Goal: Task Accomplishment & Management: Use online tool/utility

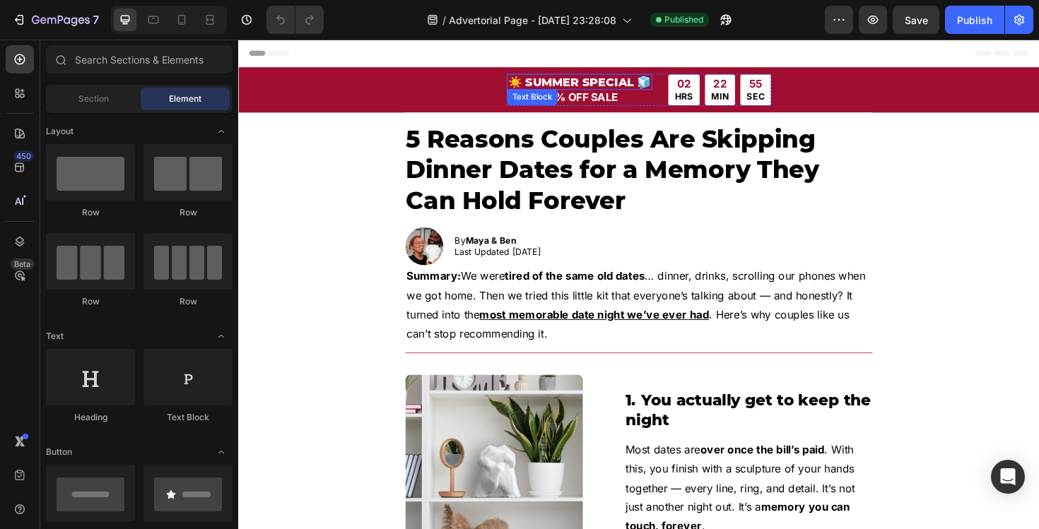
click at [589, 79] on p "☀️ SUMMER SPECIAL 🧊" at bounding box center [599, 84] width 151 height 14
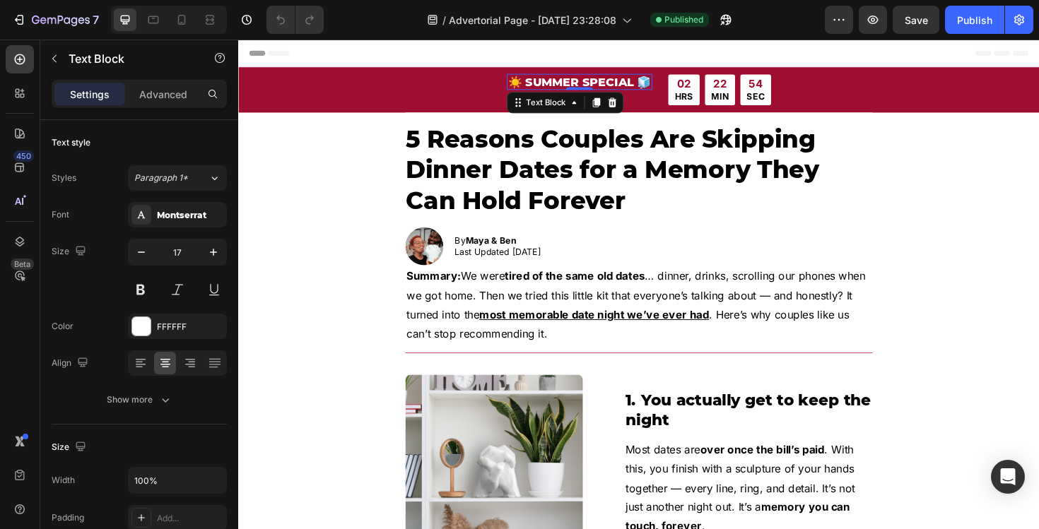
click at [581, 83] on p "☀️ SUMMER SPECIAL 🧊" at bounding box center [599, 84] width 151 height 14
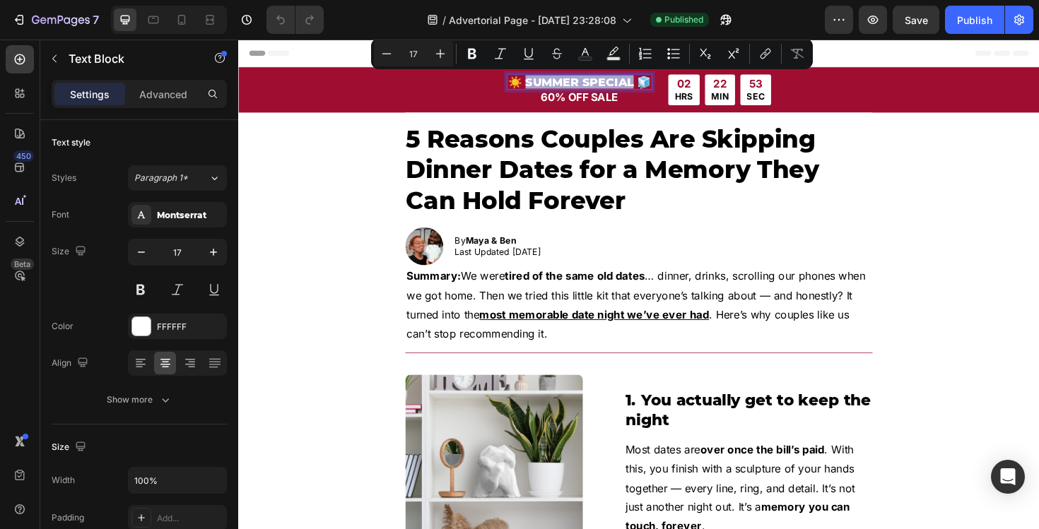
drag, startPoint x: 581, startPoint y: 83, endPoint x: 603, endPoint y: 81, distance: 22.7
click at [603, 81] on p "☀️ SUMMER SPECIAL 🧊" at bounding box center [599, 84] width 151 height 14
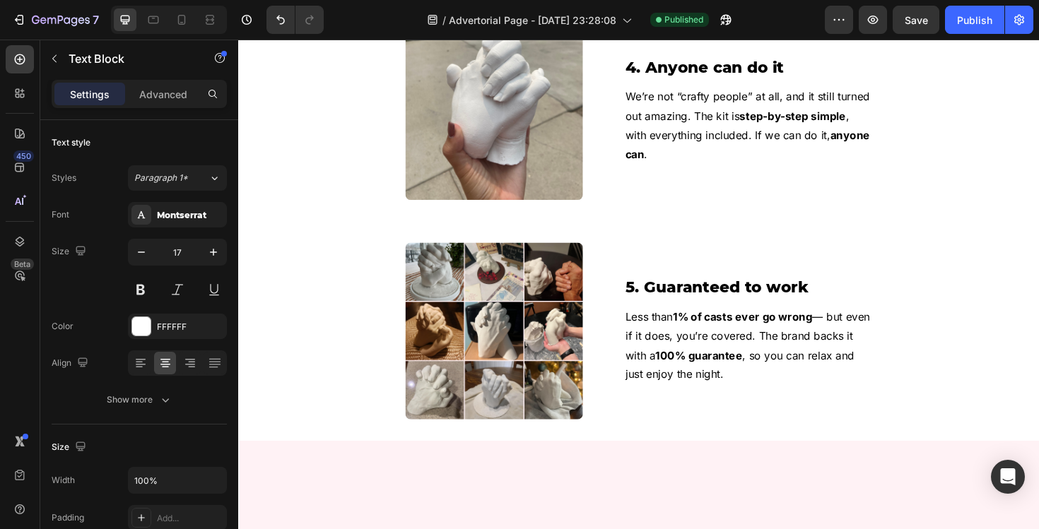
scroll to position [1436, 0]
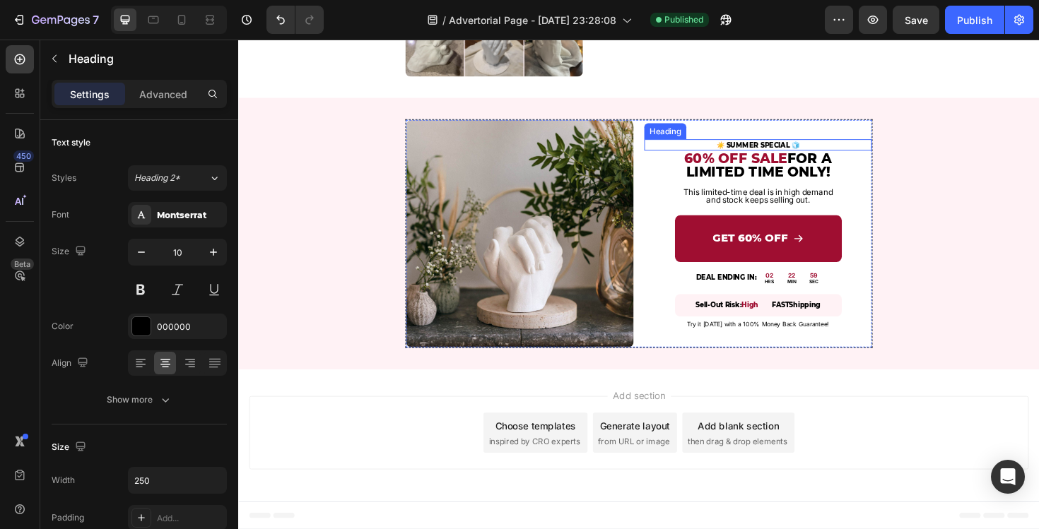
click at [782, 151] on h2 "☀️ SUMMER SPECIAL 🧊" at bounding box center [788, 151] width 177 height 12
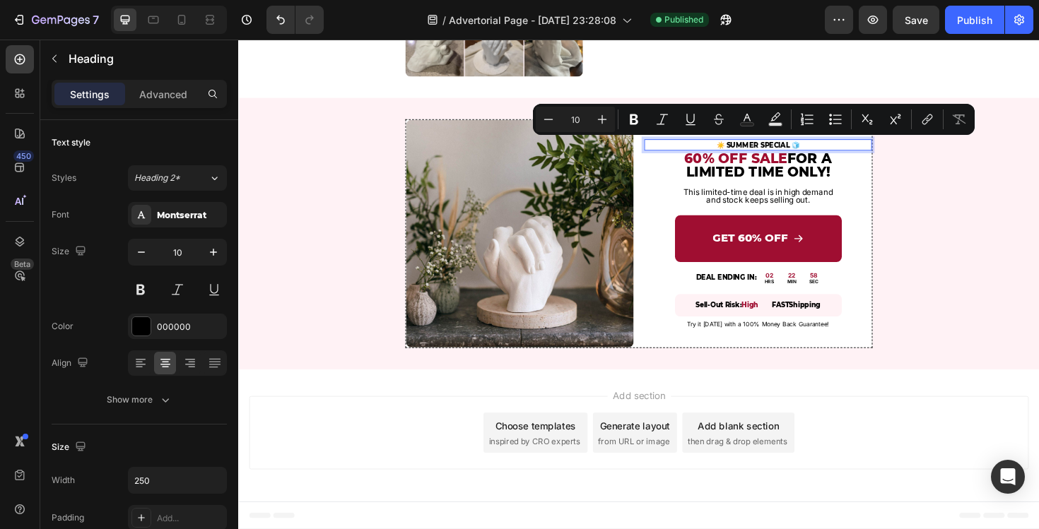
click at [797, 150] on p "☀️ SUMMER SPECIAL 🧊" at bounding box center [789, 150] width 174 height 9
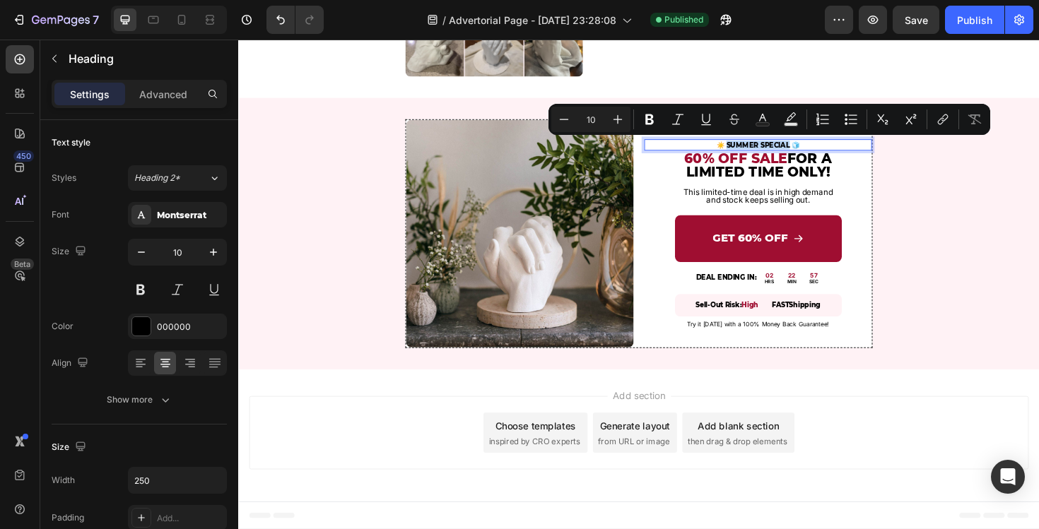
drag, startPoint x: 797, startPoint y: 150, endPoint x: 779, endPoint y: 150, distance: 18.4
click at [779, 150] on p "☀️ SUMMER SPECIAL 🧊" at bounding box center [789, 150] width 174 height 9
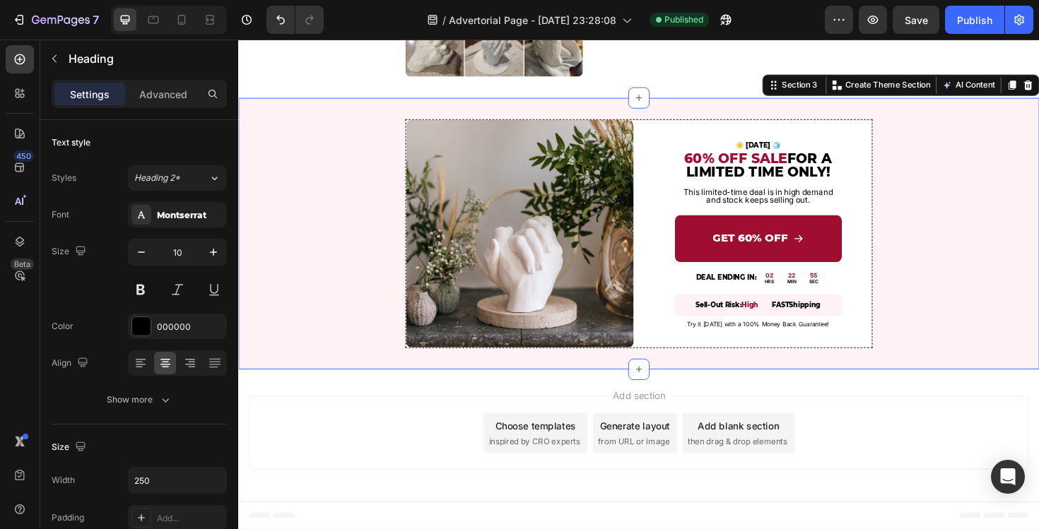
click at [1036, 233] on div "Image ☀️ [DATE] 🧊 Heading 60% OFF SALE FOR A LIMITED TIME ONLY! Heading This li…" at bounding box center [662, 245] width 848 height 242
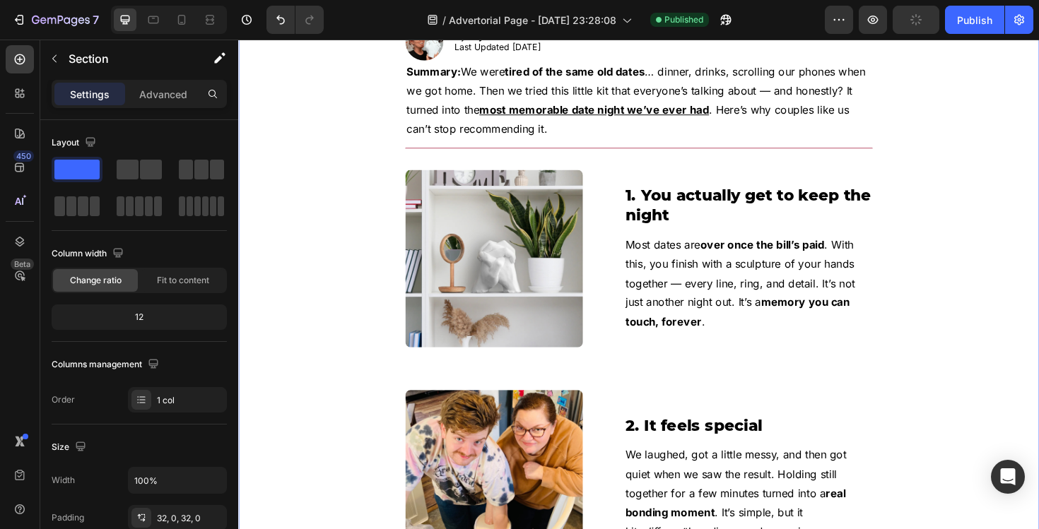
scroll to position [0, 0]
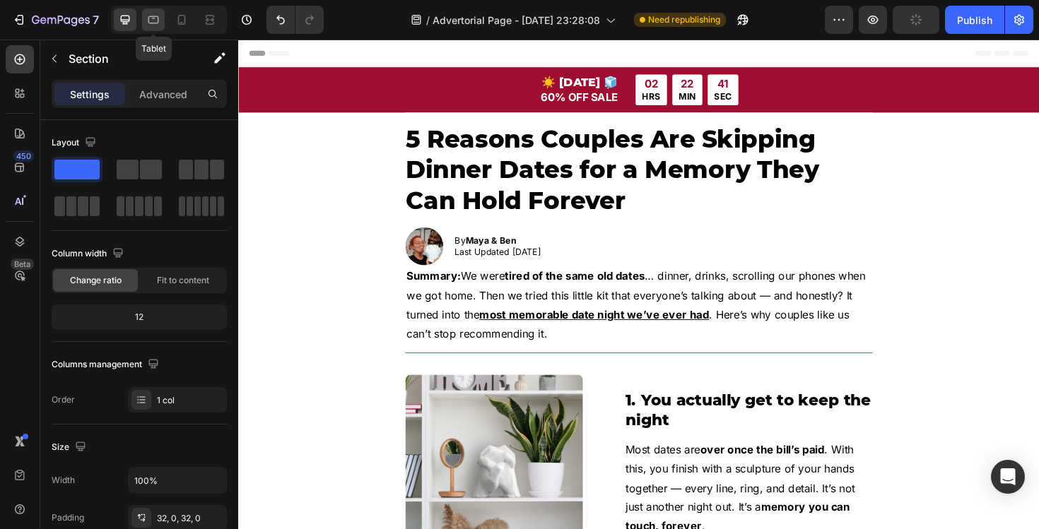
click at [155, 18] on icon at bounding box center [153, 20] width 11 height 8
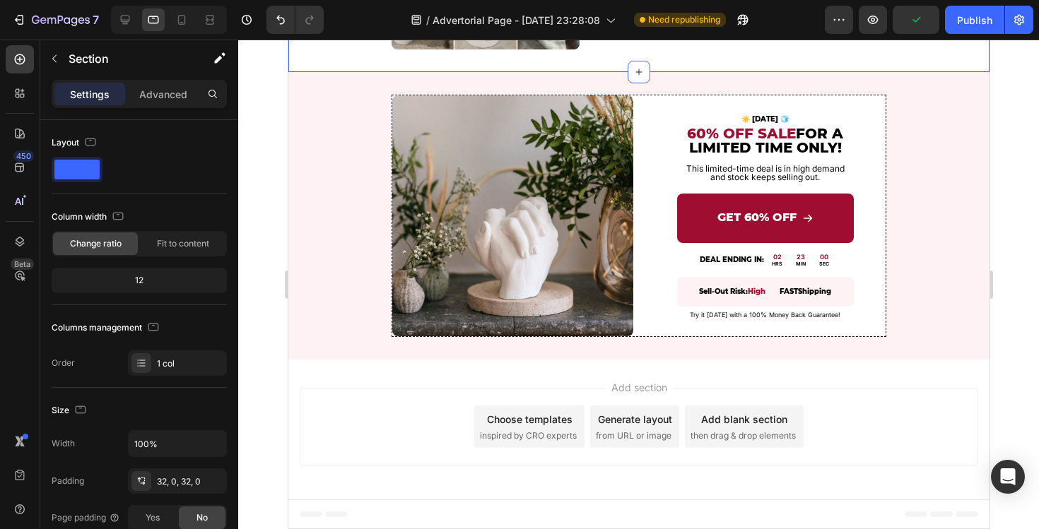
scroll to position [1449, 0]
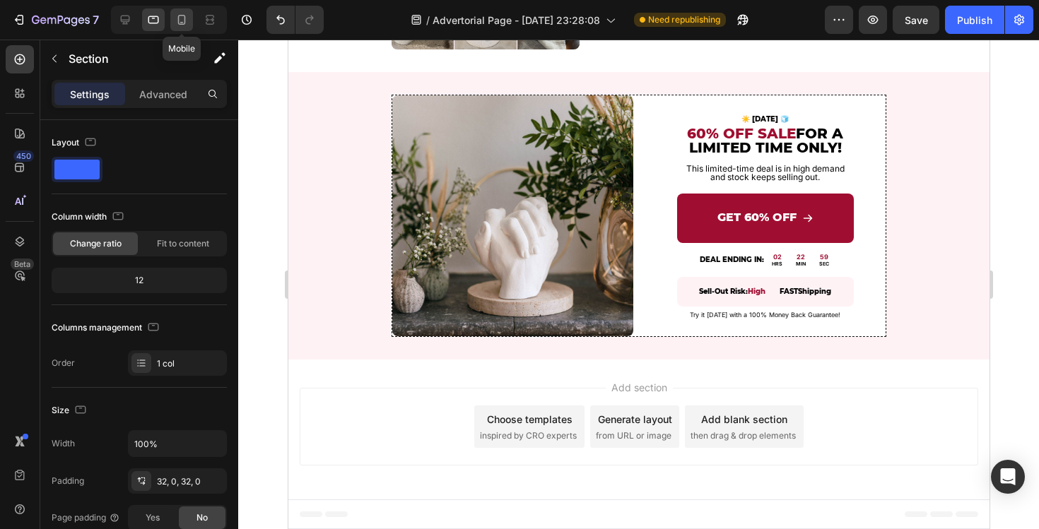
click at [184, 20] on icon at bounding box center [182, 20] width 8 height 10
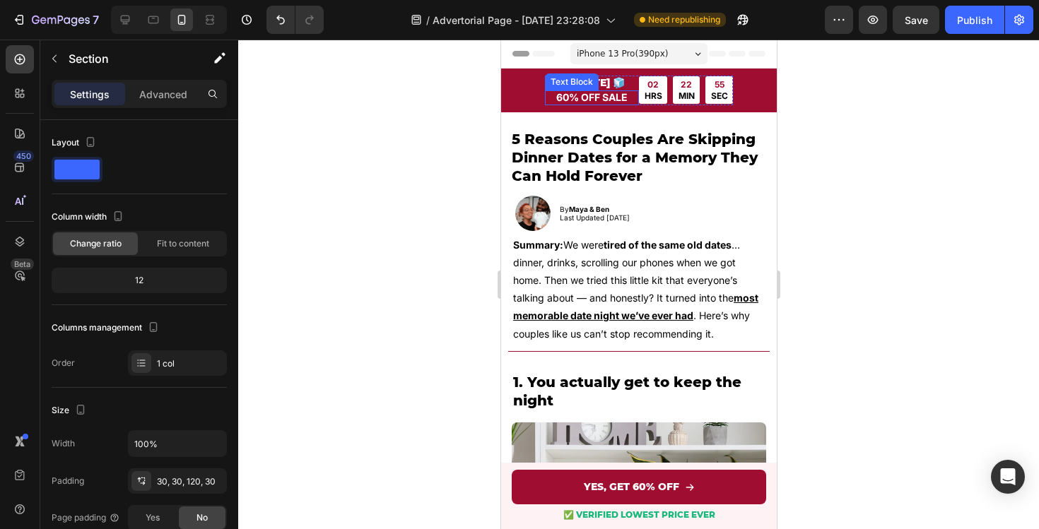
click at [554, 82] on div "Text Block" at bounding box center [571, 82] width 48 height 13
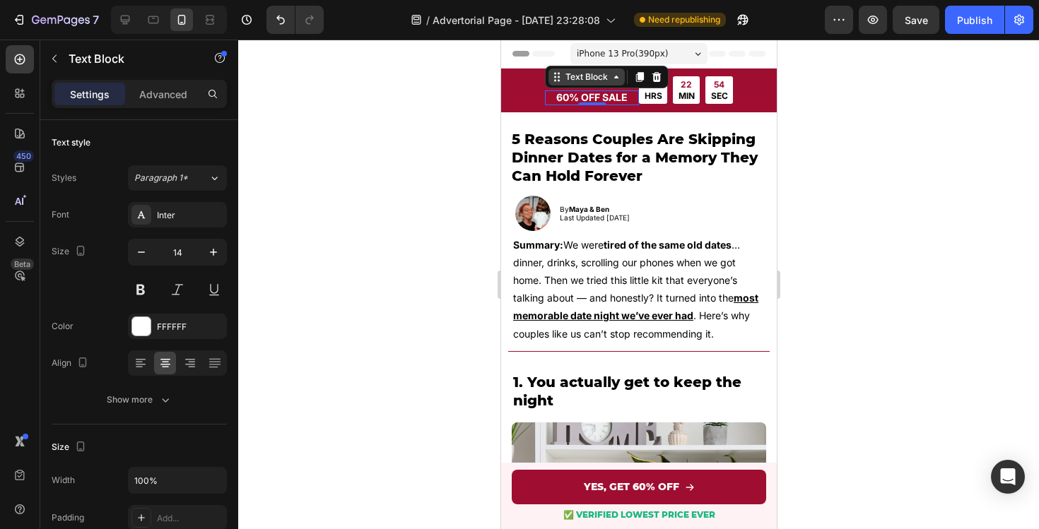
click at [575, 76] on div "Text Block" at bounding box center [586, 77] width 48 height 13
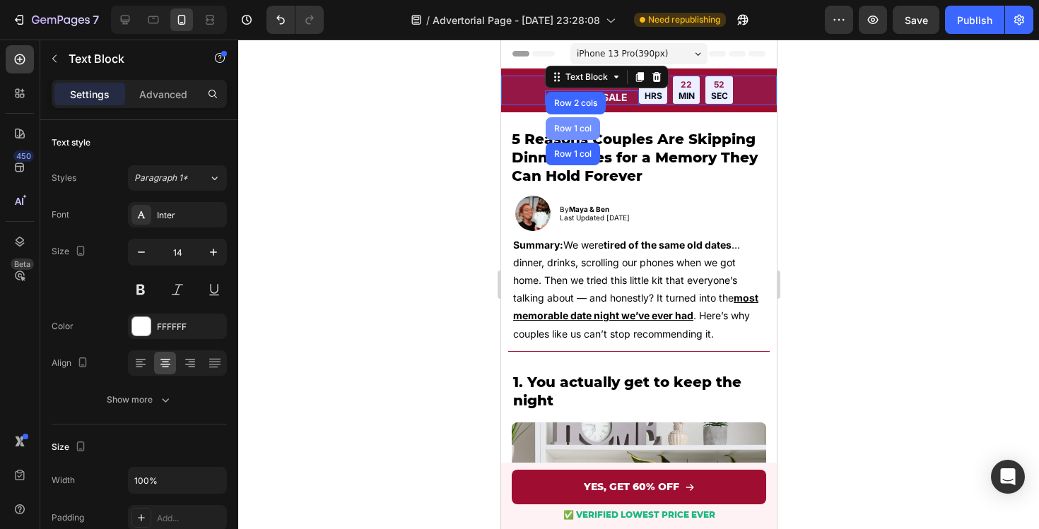
click at [571, 129] on div "Row 1 col" at bounding box center [571, 128] width 43 height 8
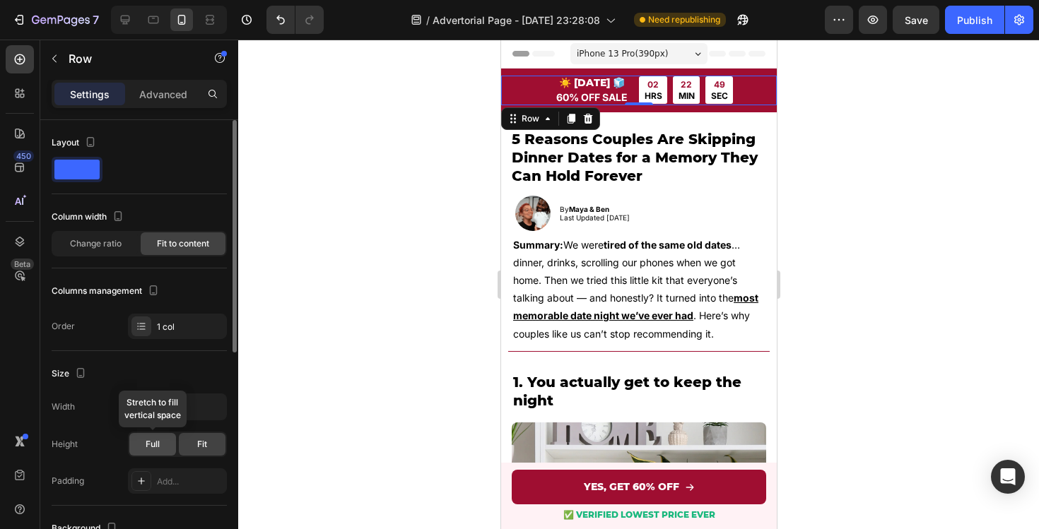
click at [167, 451] on div "Full" at bounding box center [152, 444] width 47 height 23
click at [188, 444] on div "Fit" at bounding box center [202, 444] width 47 height 23
click at [117, 244] on span "Change ratio" at bounding box center [96, 243] width 52 height 13
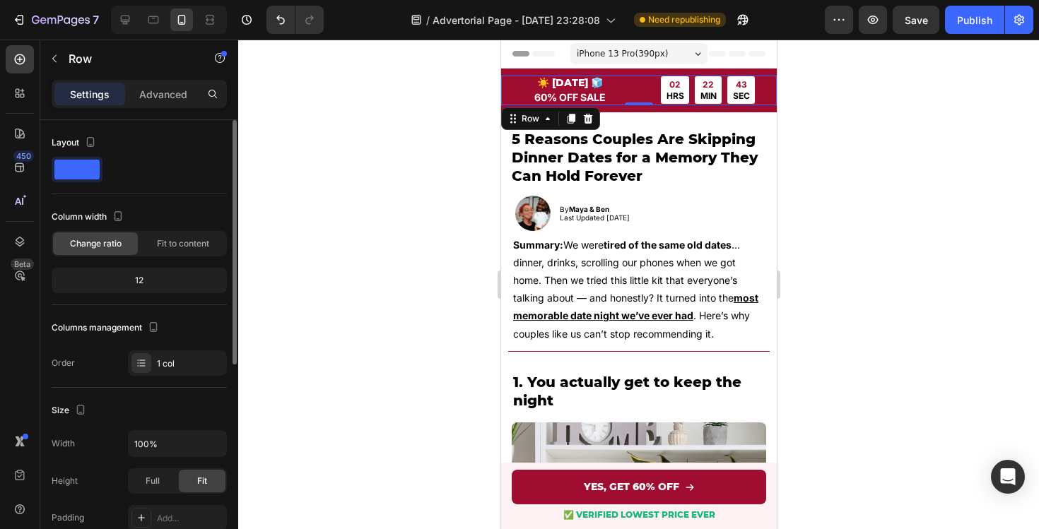
click at [146, 282] on div "12" at bounding box center [139, 281] width 170 height 20
click at [141, 282] on div "12" at bounding box center [139, 281] width 170 height 20
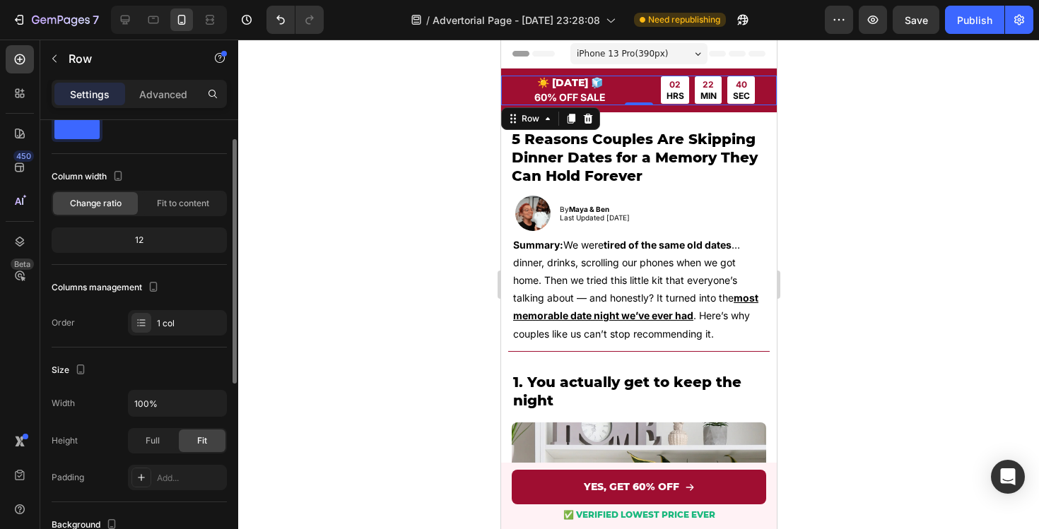
scroll to position [39, 0]
click at [139, 244] on div "12" at bounding box center [139, 242] width 170 height 20
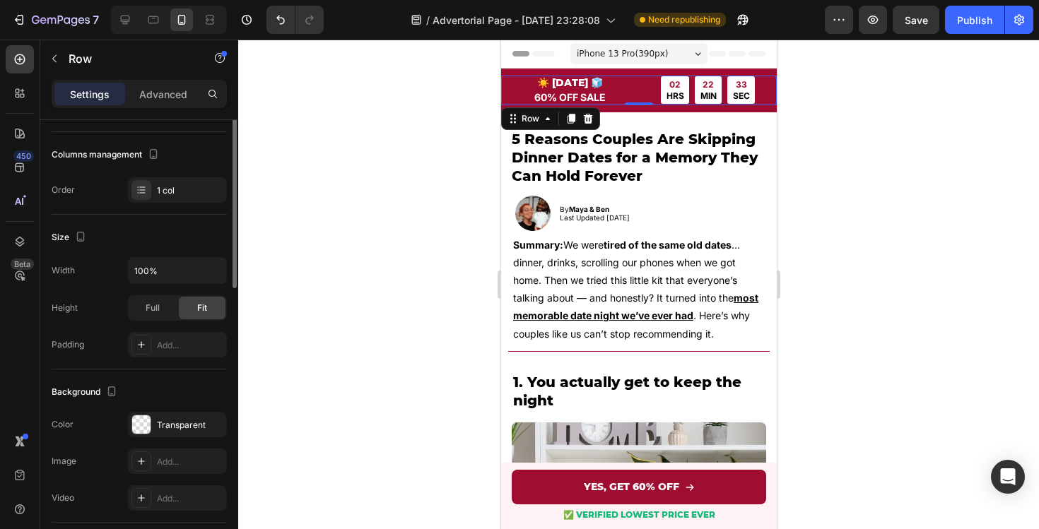
scroll to position [0, 0]
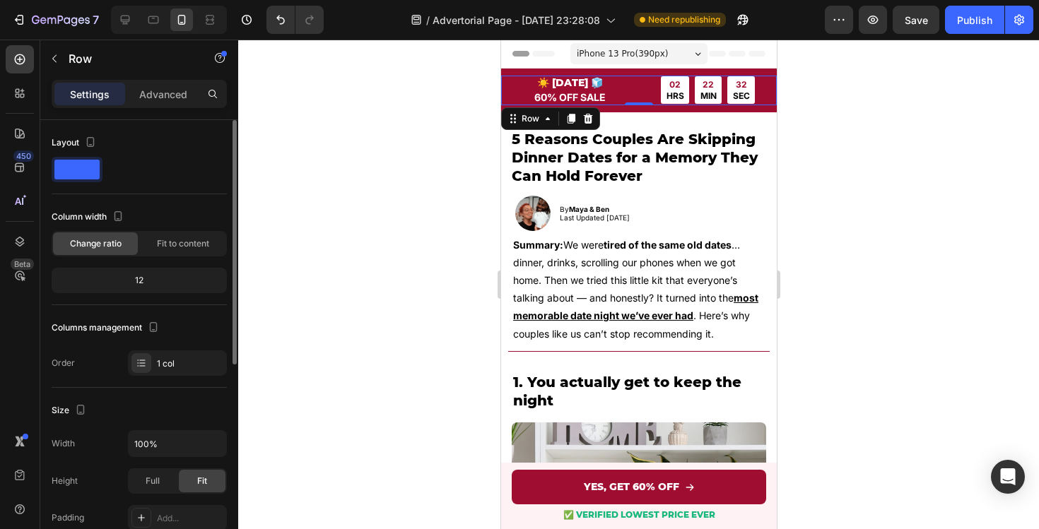
click at [140, 286] on div "12" at bounding box center [139, 281] width 170 height 20
click at [140, 284] on div "12" at bounding box center [139, 281] width 170 height 20
click at [165, 255] on div "Change ratio Fit to content" at bounding box center [139, 243] width 175 height 25
click at [165, 250] on div "Fit to content" at bounding box center [183, 243] width 85 height 23
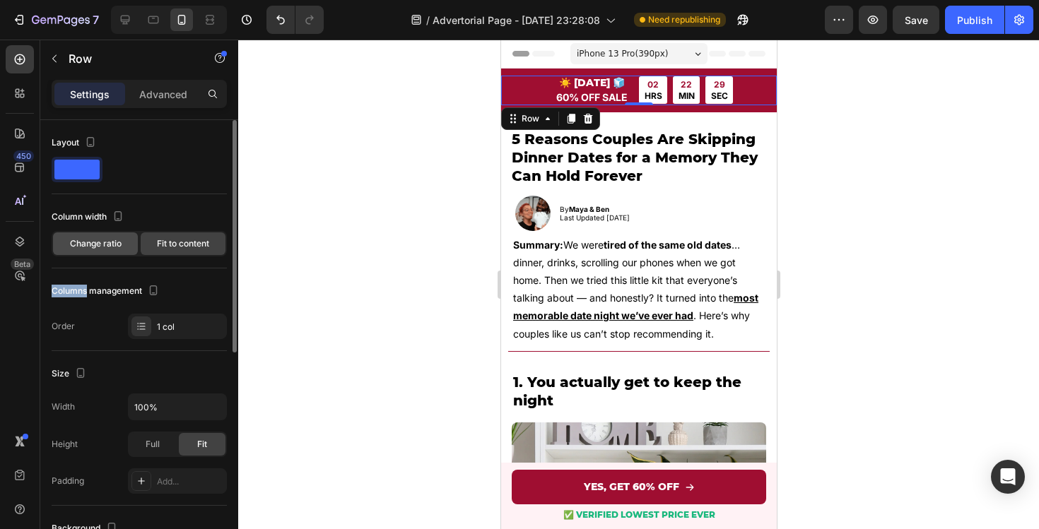
click at [110, 253] on div "Change ratio" at bounding box center [95, 243] width 85 height 23
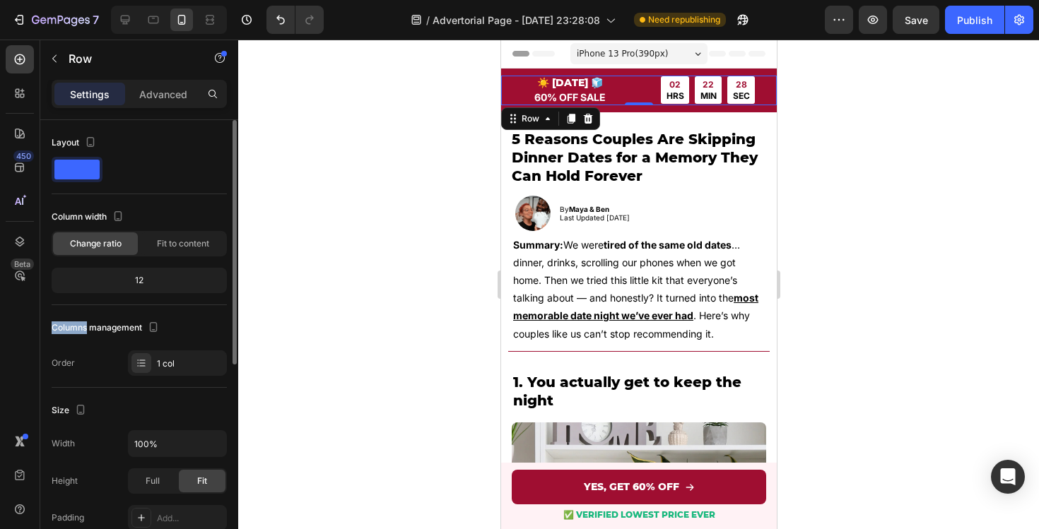
click at [141, 282] on div "12" at bounding box center [139, 281] width 170 height 20
click at [102, 331] on div "Columns management" at bounding box center [107, 328] width 110 height 19
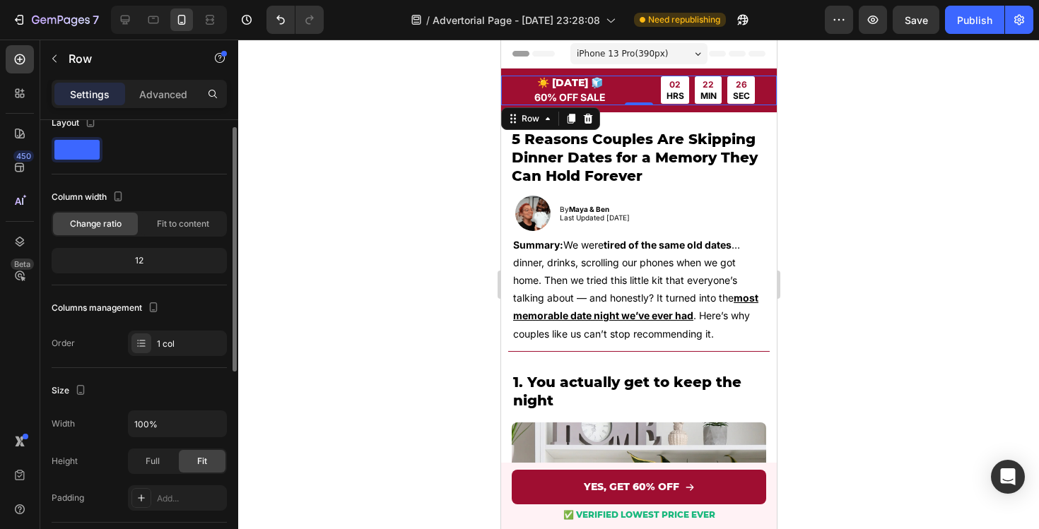
scroll to position [4, 0]
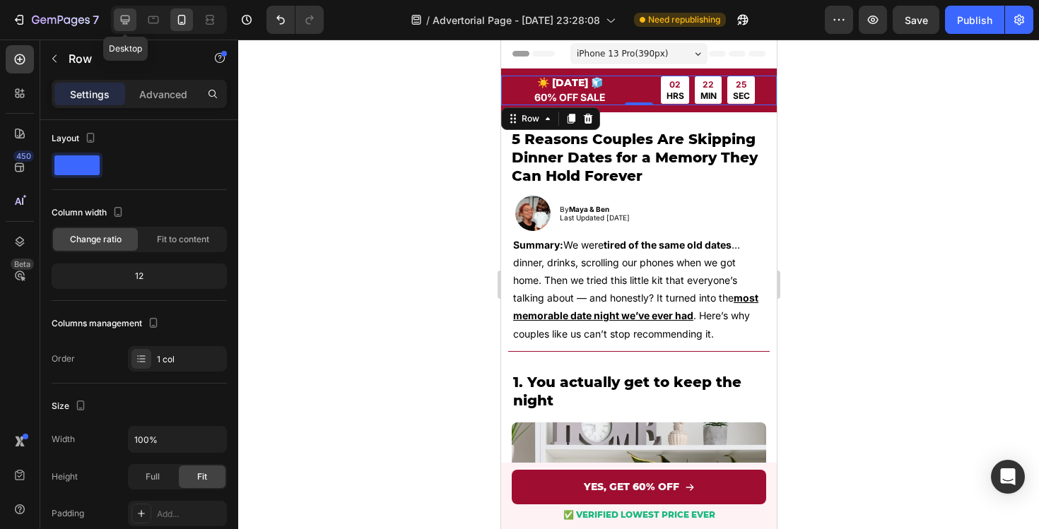
click at [126, 25] on icon at bounding box center [125, 20] width 14 height 14
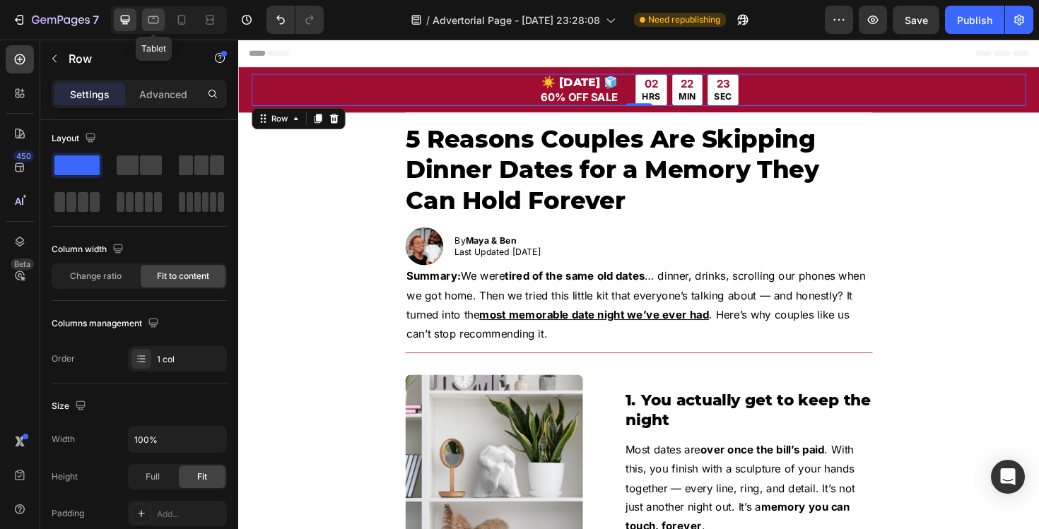
click at [149, 21] on icon at bounding box center [153, 20] width 14 height 14
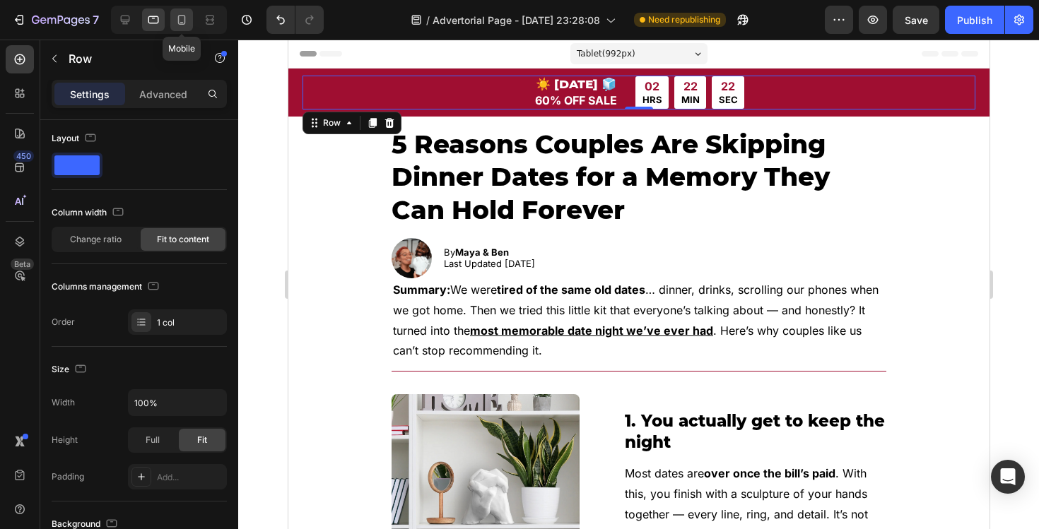
click at [185, 21] on icon at bounding box center [182, 20] width 14 height 14
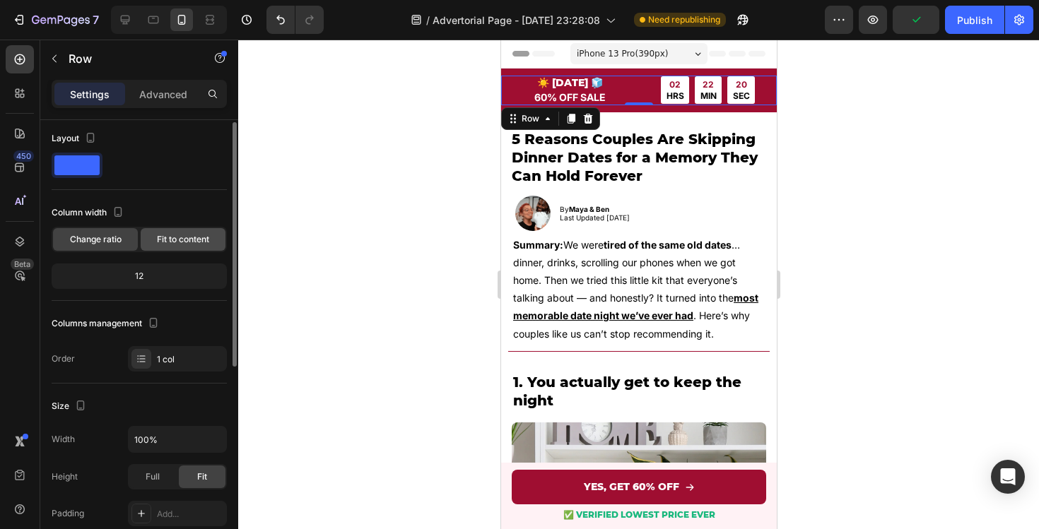
click at [175, 239] on span "Fit to content" at bounding box center [183, 239] width 52 height 13
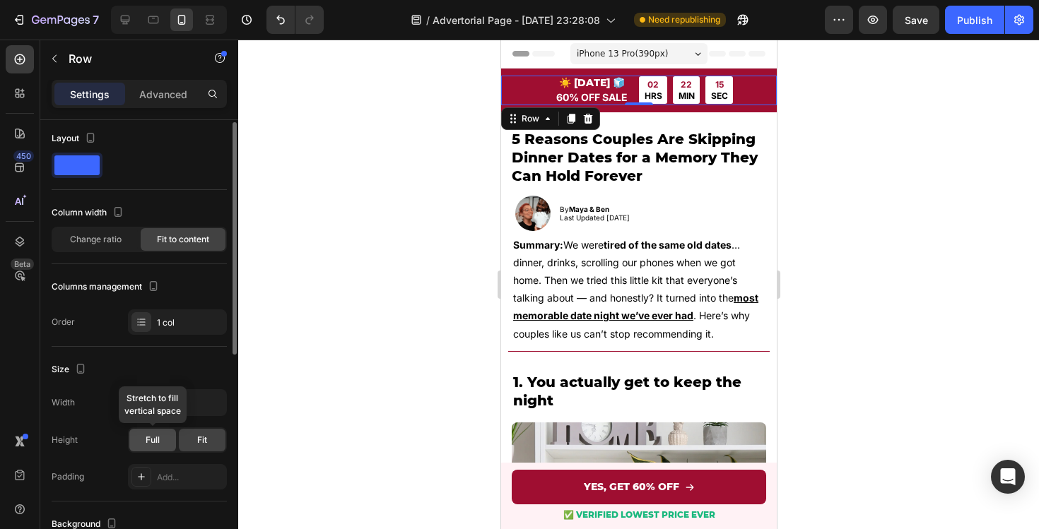
click at [153, 436] on span "Full" at bounding box center [153, 440] width 14 height 13
click at [185, 435] on div "Fit" at bounding box center [202, 440] width 47 height 23
click at [219, 402] on icon "button" at bounding box center [213, 403] width 14 height 14
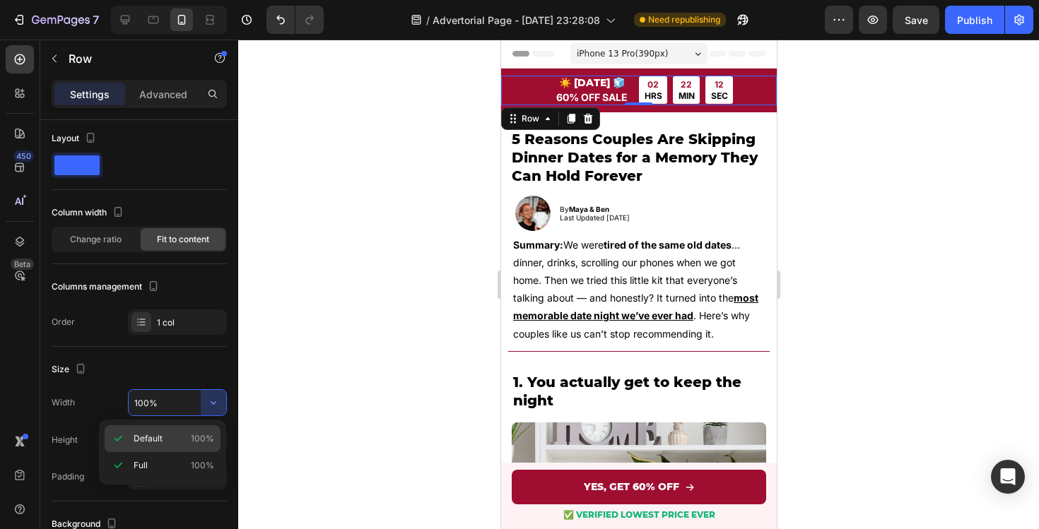
click at [184, 437] on p "Default 100%" at bounding box center [174, 438] width 81 height 13
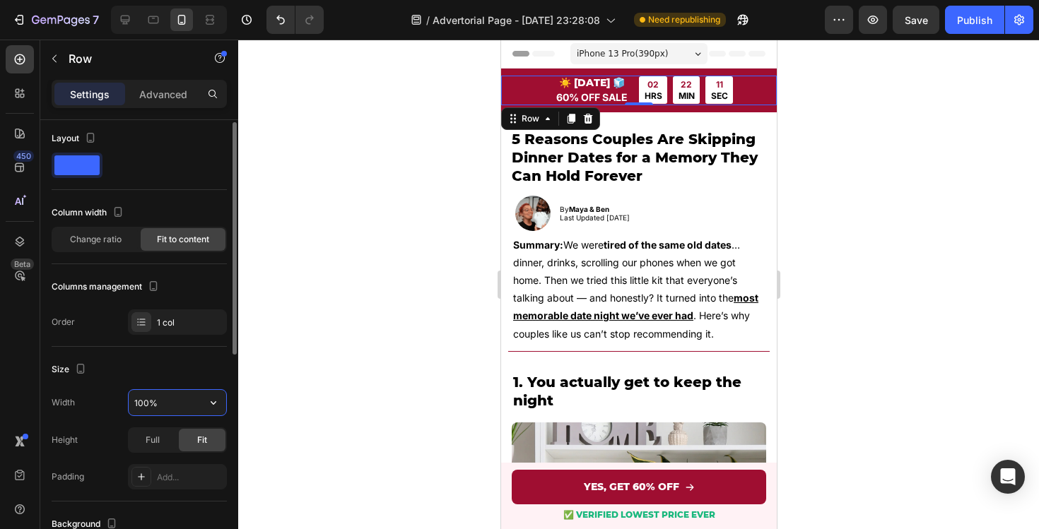
click at [160, 402] on input "100%" at bounding box center [178, 402] width 98 height 25
click at [214, 406] on icon "button" at bounding box center [213, 403] width 14 height 14
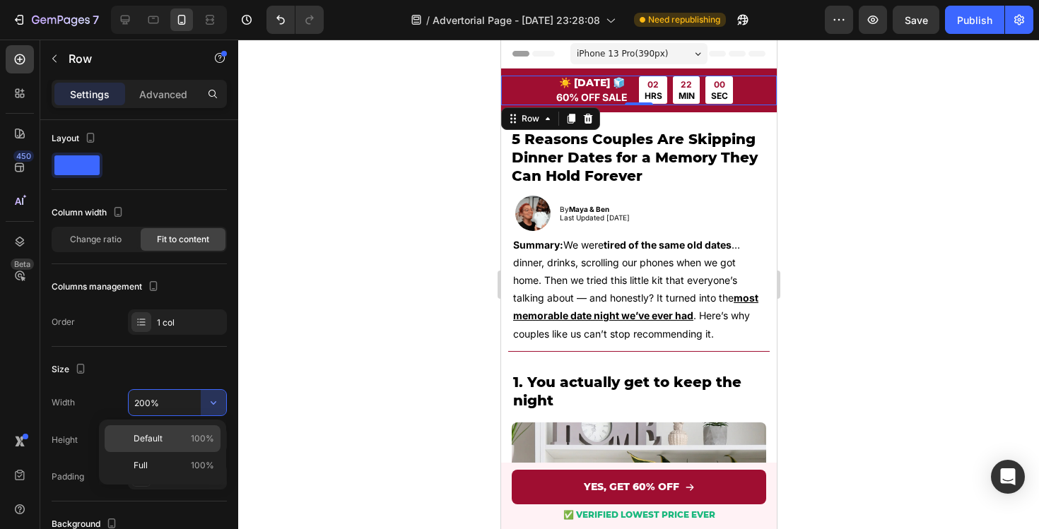
click at [178, 439] on p "Default 100%" at bounding box center [174, 438] width 81 height 13
type input "100%"
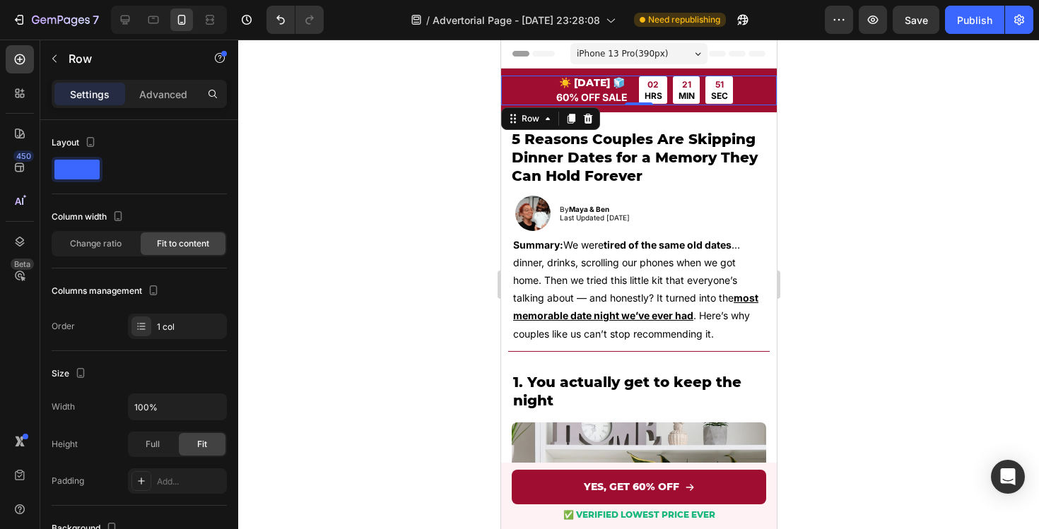
click at [517, 90] on div "☀️ [DATE] 🧊 Text Block 60% OFF SALE Text Block 02 HRS 21 MIN [STREET_ADDRESS] 0" at bounding box center [638, 91] width 276 height 30
click at [531, 118] on div "Row" at bounding box center [529, 118] width 23 height 13
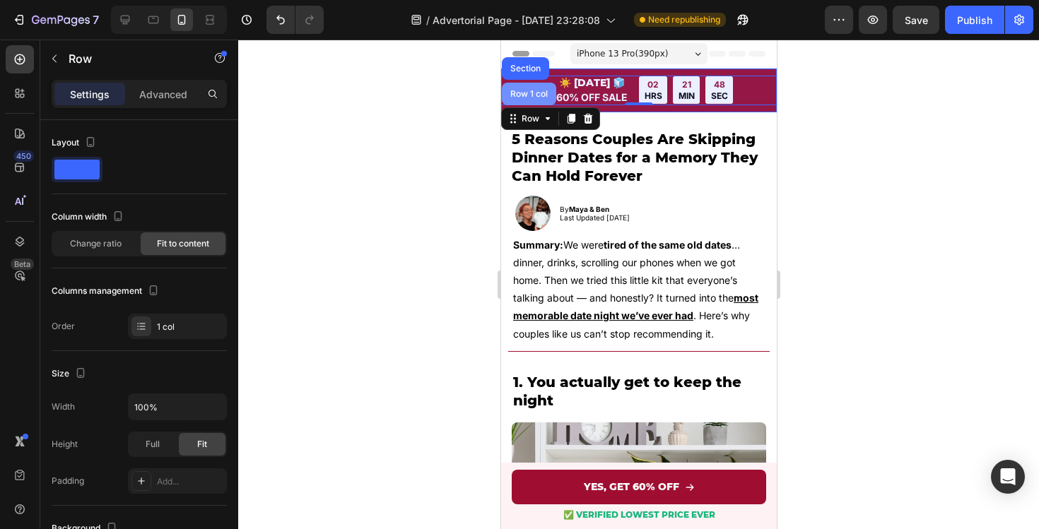
click at [526, 90] on div "Row 1 col" at bounding box center [528, 94] width 43 height 8
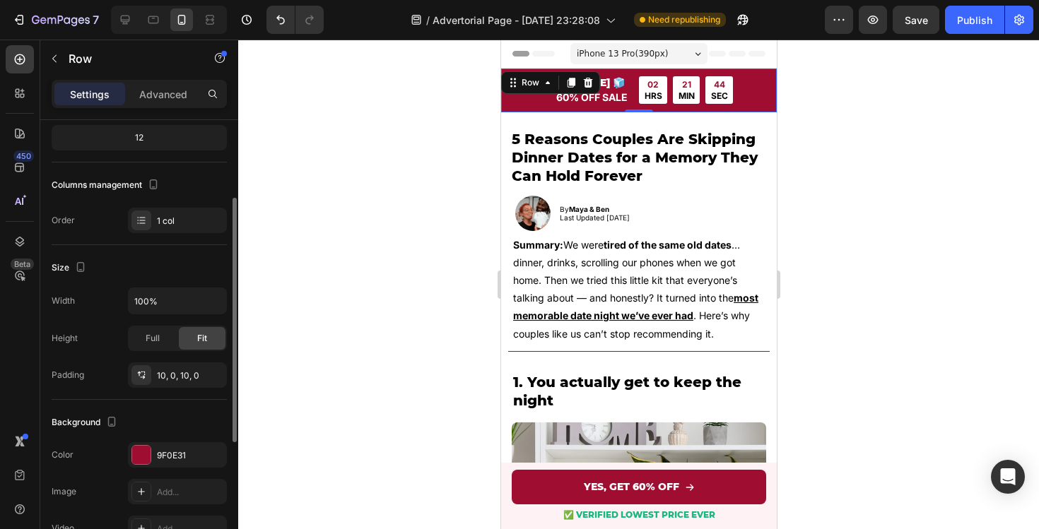
scroll to position [144, 0]
click at [161, 336] on div "Full" at bounding box center [152, 337] width 47 height 23
click at [194, 334] on div "Fit" at bounding box center [202, 337] width 47 height 23
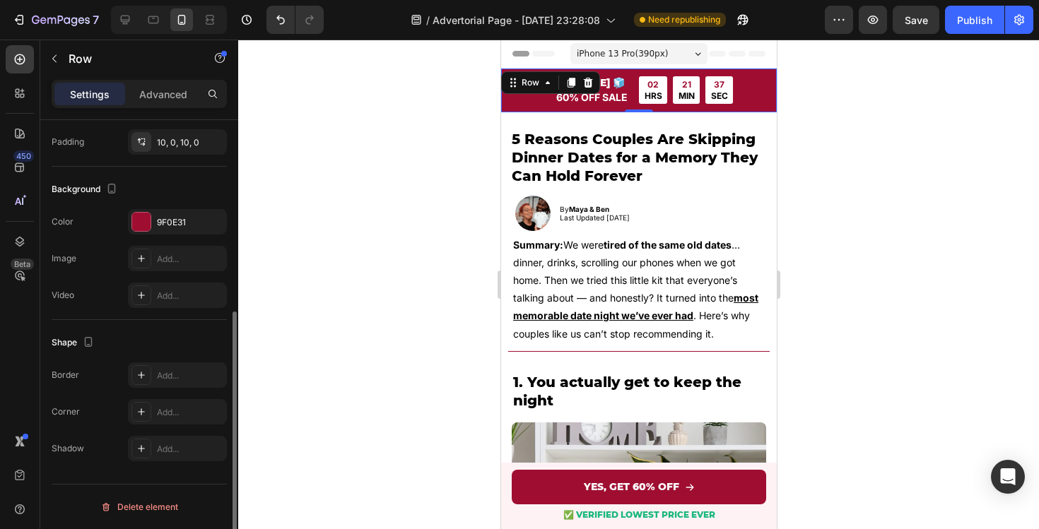
scroll to position [0, 0]
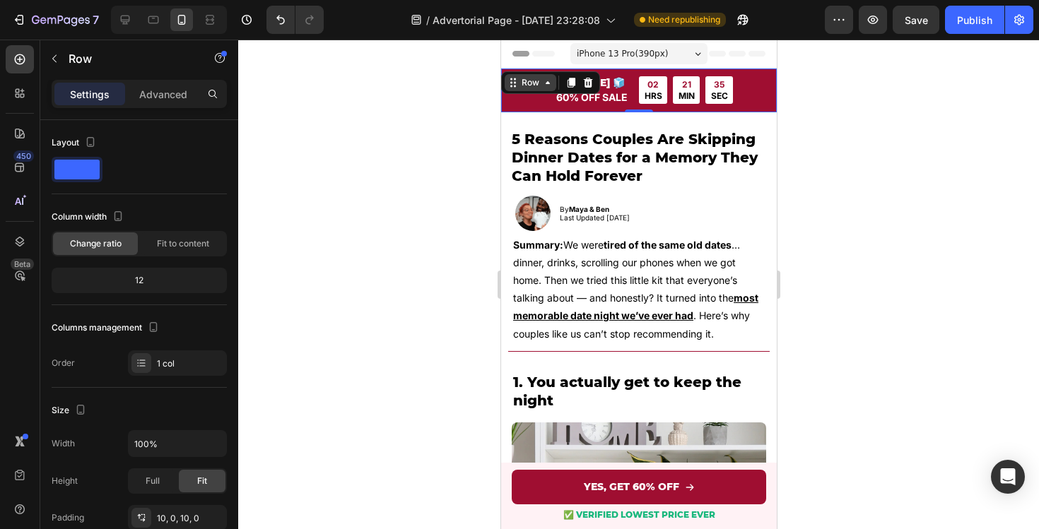
click at [526, 85] on div "Row" at bounding box center [529, 82] width 23 height 13
click at [630, 99] on p "60% OFF SALE" at bounding box center [591, 98] width 91 height 12
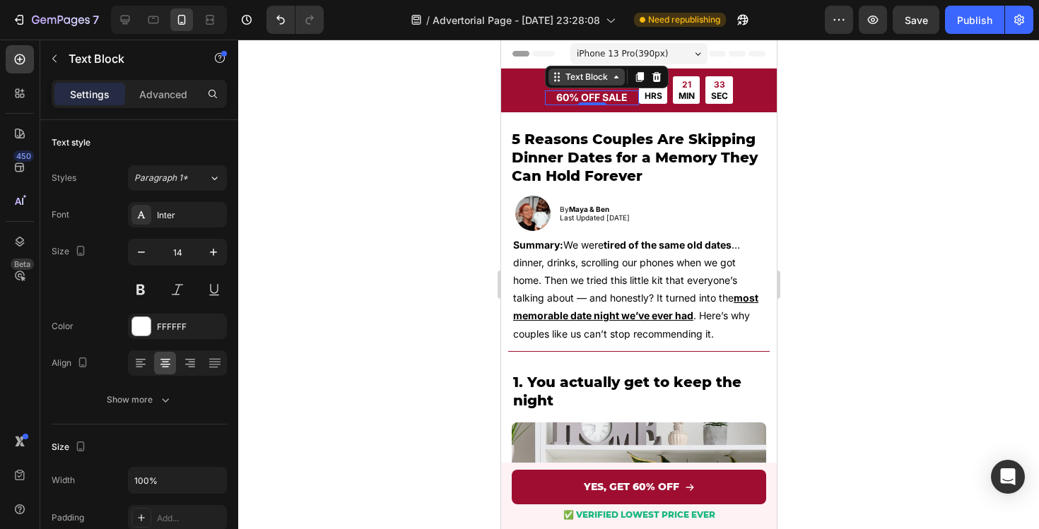
click at [582, 77] on div "Text Block" at bounding box center [586, 77] width 48 height 13
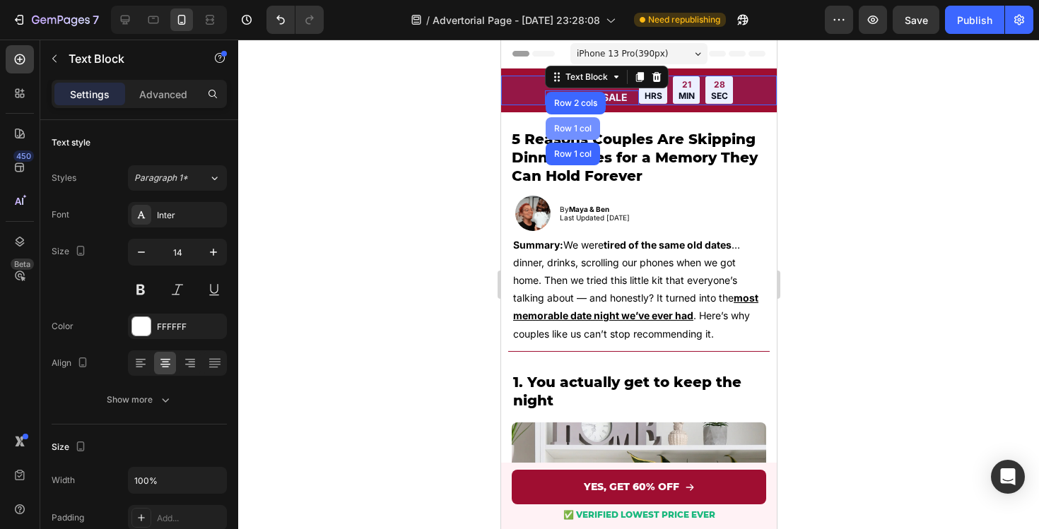
click at [581, 129] on div "Row 1 col" at bounding box center [571, 128] width 43 height 8
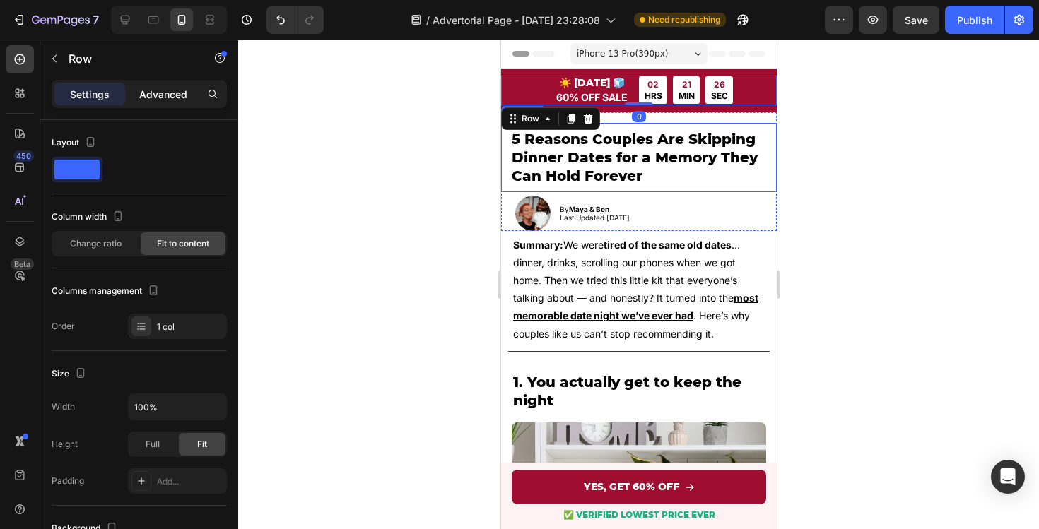
click at [158, 98] on p "Advanced" at bounding box center [163, 94] width 48 height 15
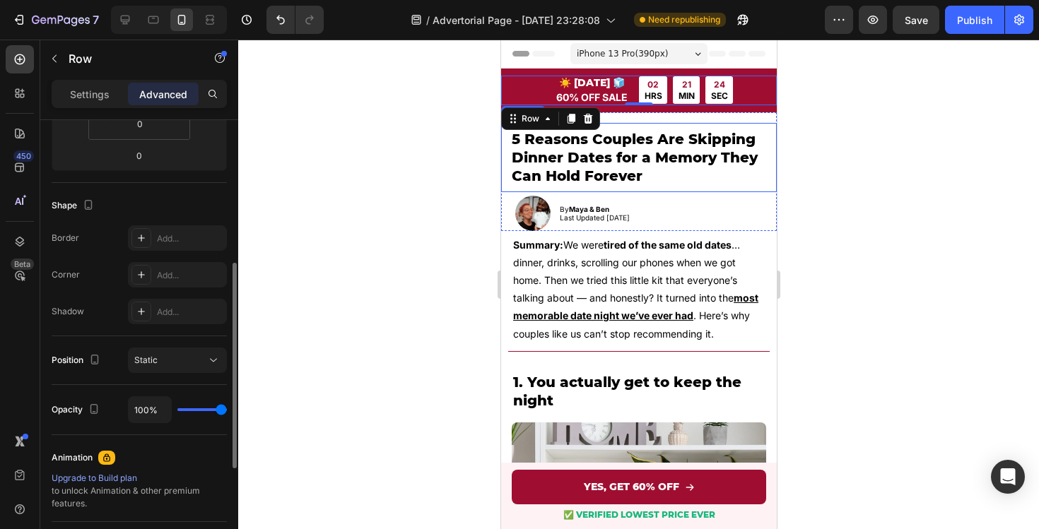
scroll to position [304, 0]
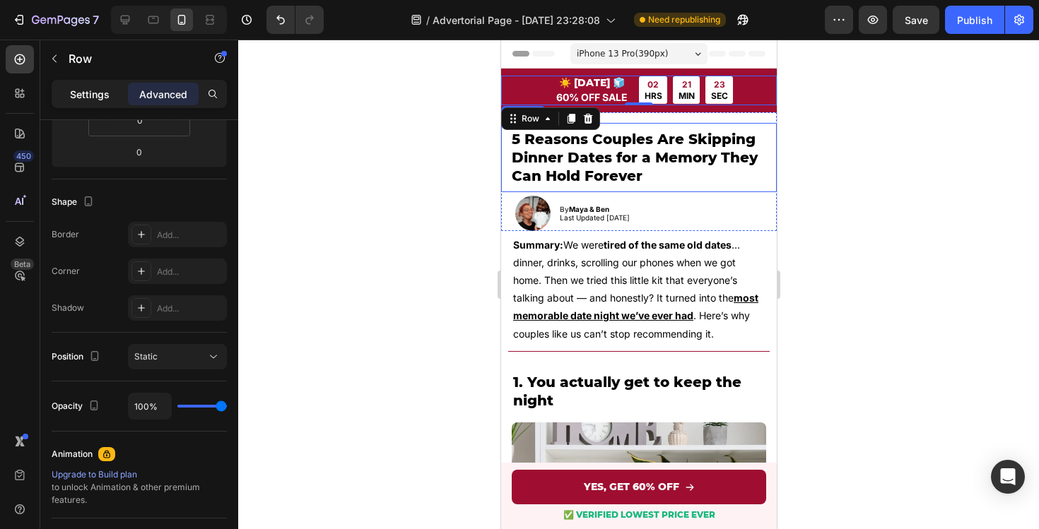
click at [109, 92] on p "Settings" at bounding box center [90, 94] width 40 height 15
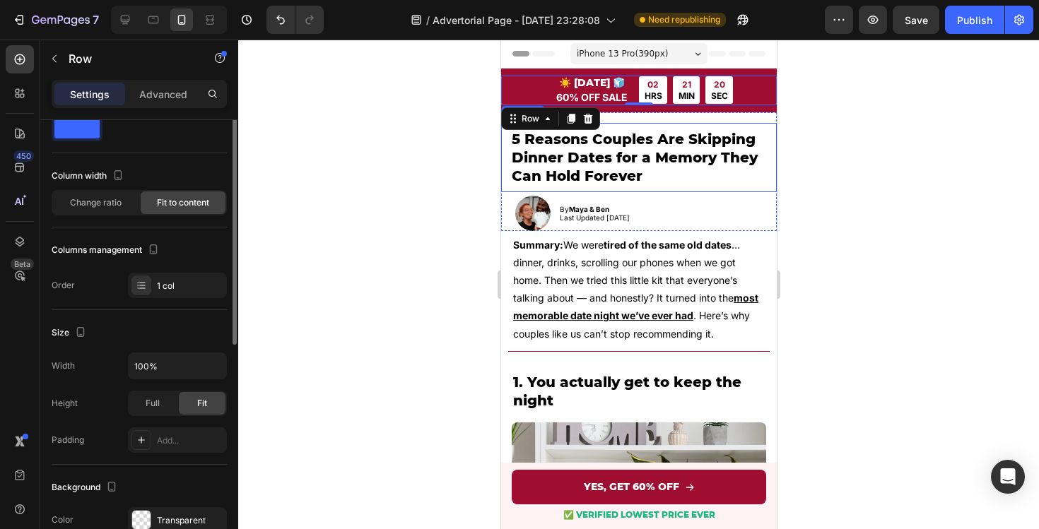
scroll to position [0, 0]
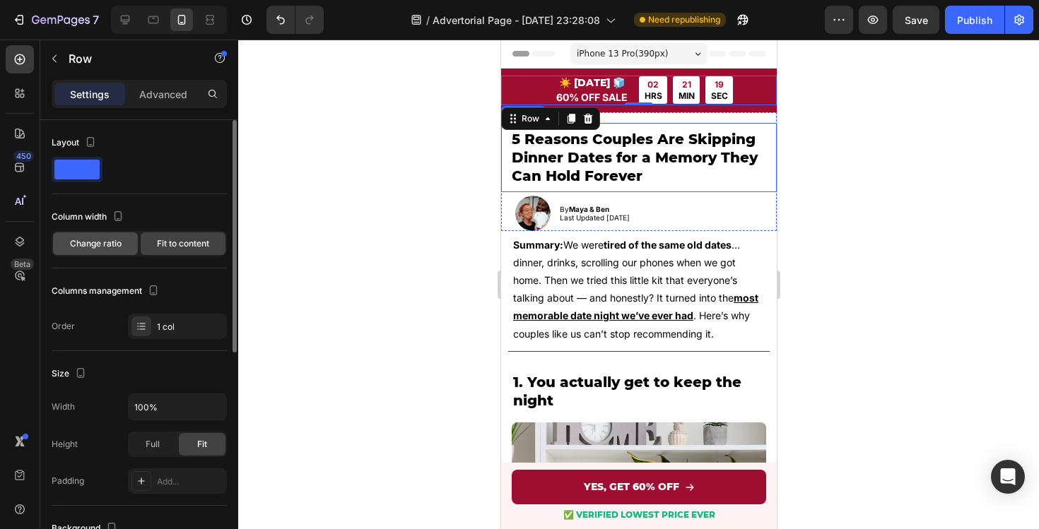
click at [116, 247] on span "Change ratio" at bounding box center [96, 243] width 52 height 13
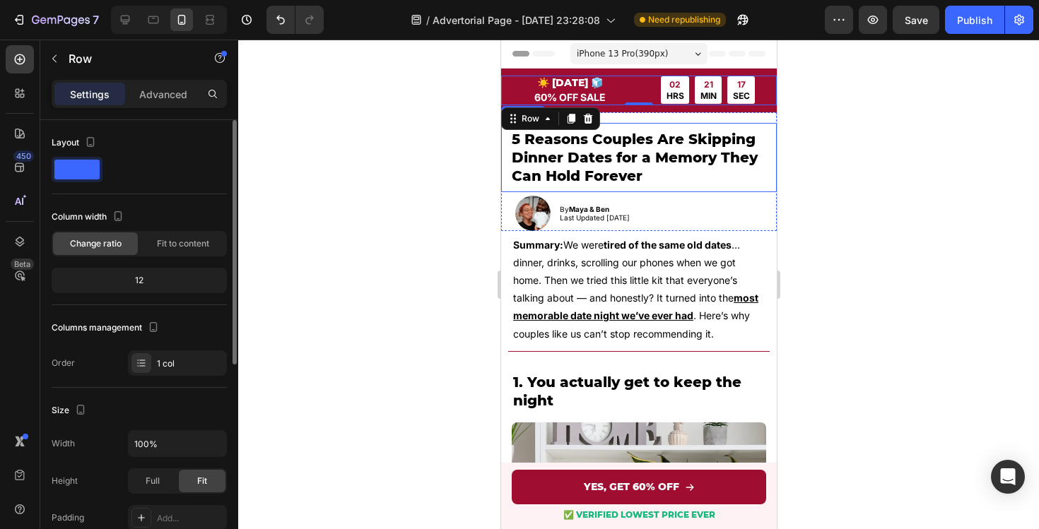
click at [139, 280] on div "12" at bounding box center [139, 281] width 170 height 20
click at [155, 244] on div "Fit to content" at bounding box center [183, 243] width 85 height 23
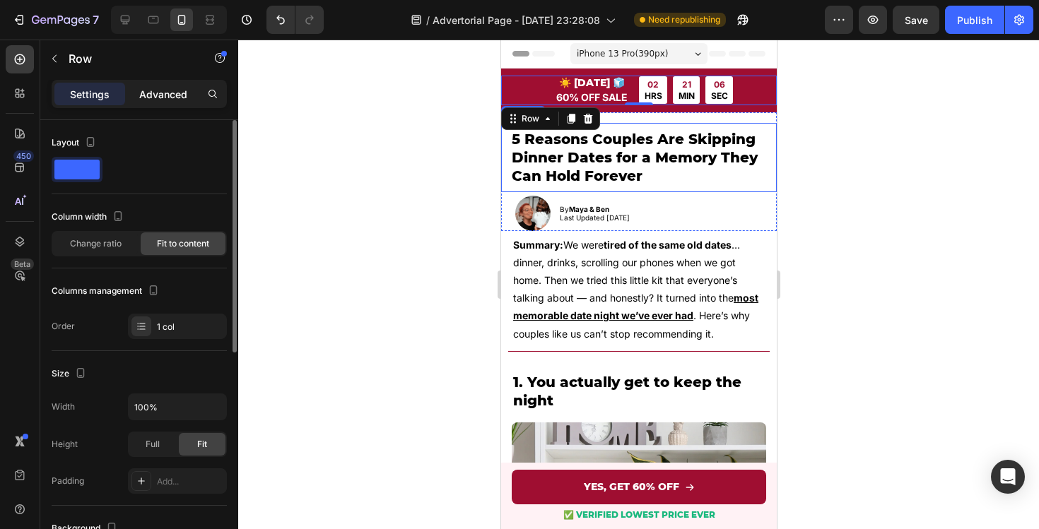
click at [164, 96] on p "Advanced" at bounding box center [163, 94] width 48 height 15
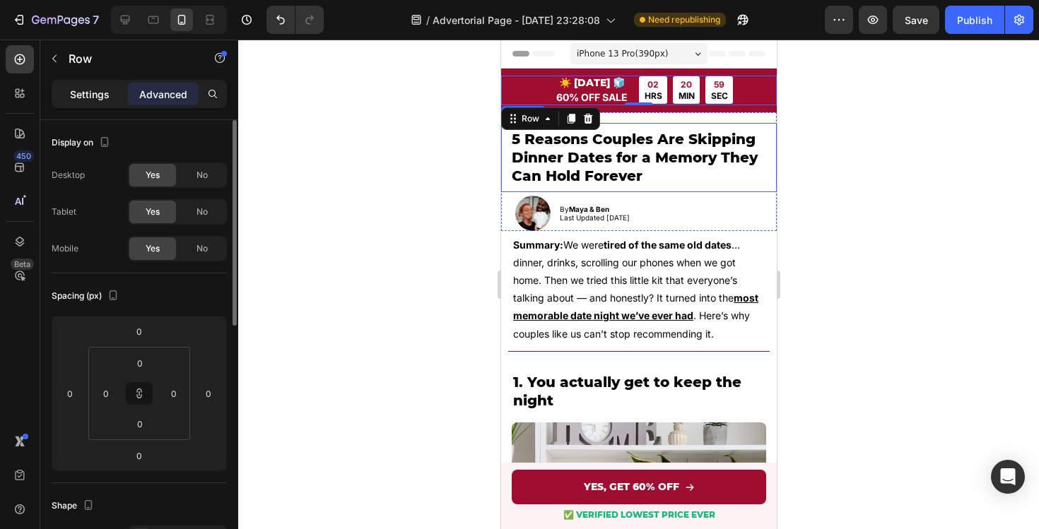
click at [98, 95] on p "Settings" at bounding box center [90, 94] width 40 height 15
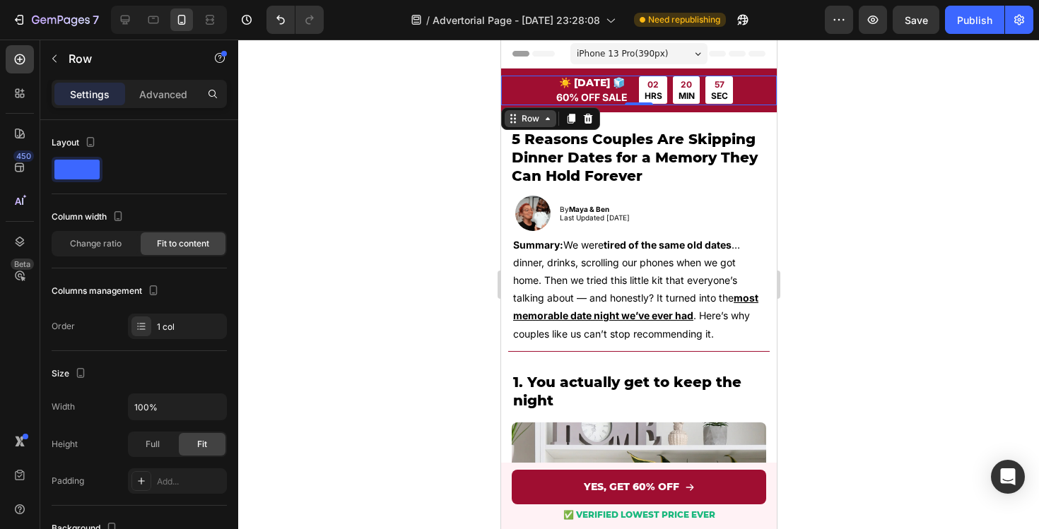
click at [532, 119] on div "Row" at bounding box center [529, 118] width 23 height 13
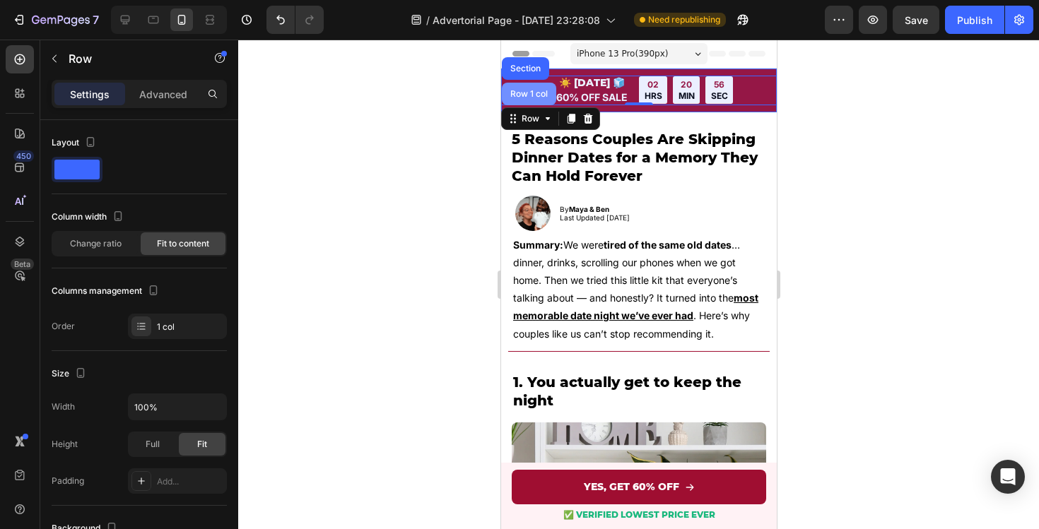
click at [530, 93] on div "Row 1 col" at bounding box center [528, 94] width 43 height 8
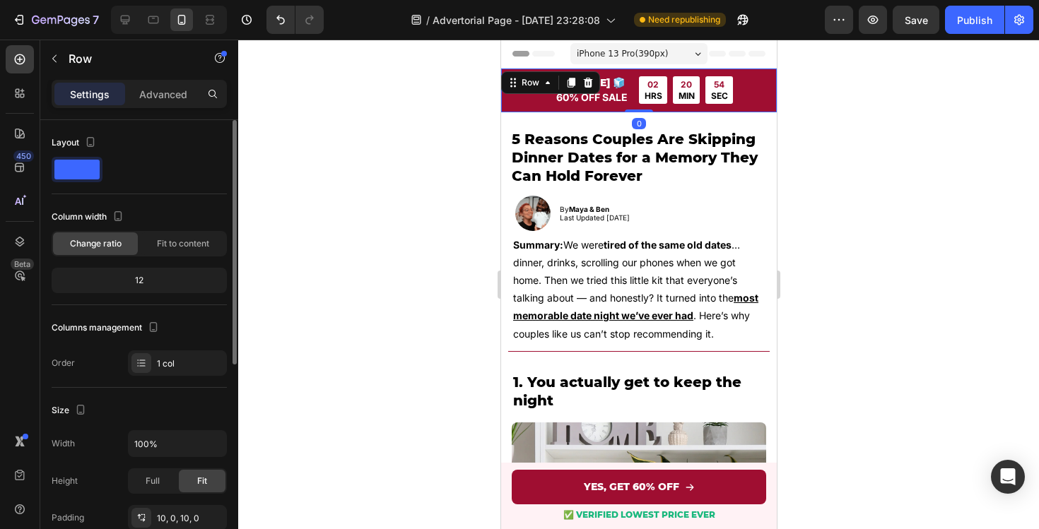
click at [146, 278] on div "12" at bounding box center [139, 281] width 170 height 20
click at [176, 240] on span "Fit to content" at bounding box center [183, 243] width 52 height 13
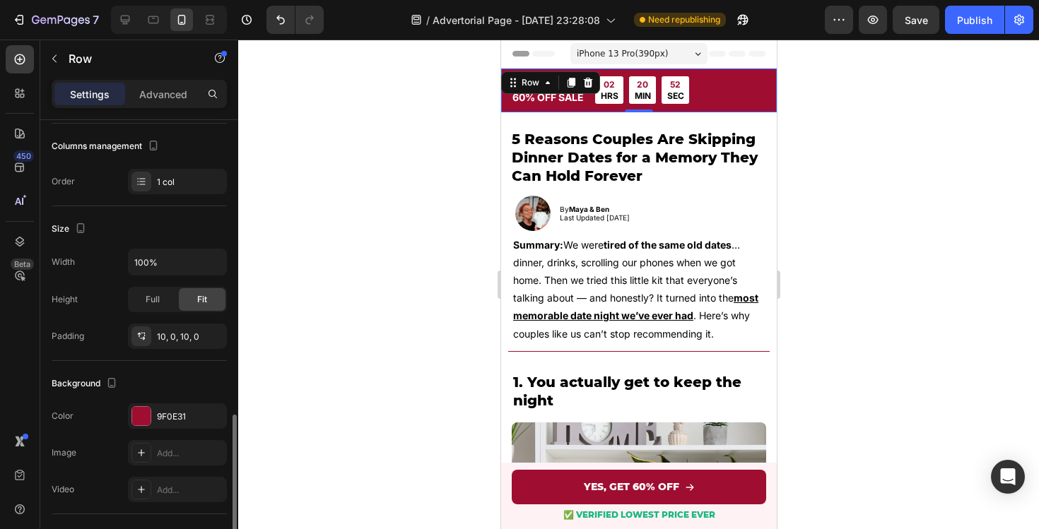
scroll to position [419, 0]
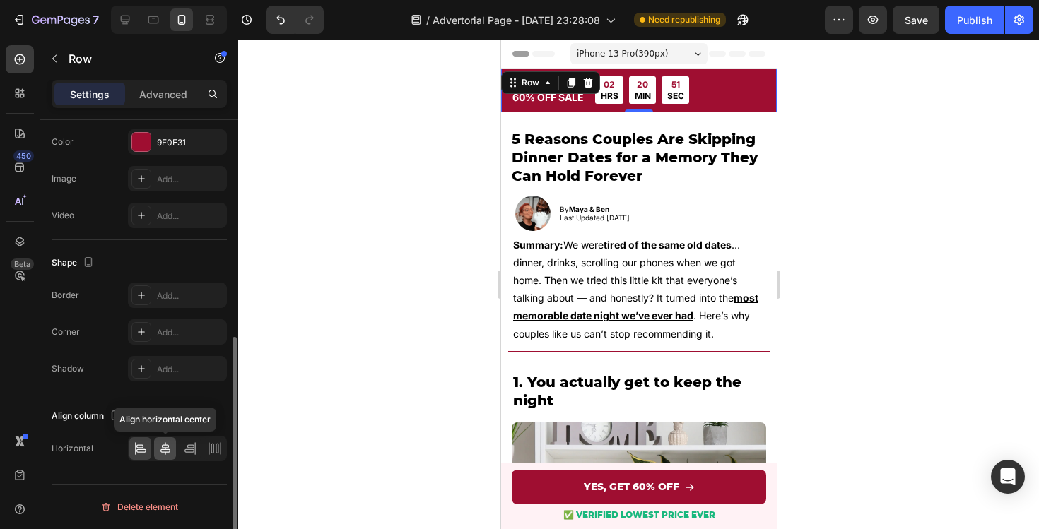
click at [170, 451] on icon at bounding box center [165, 448] width 10 height 13
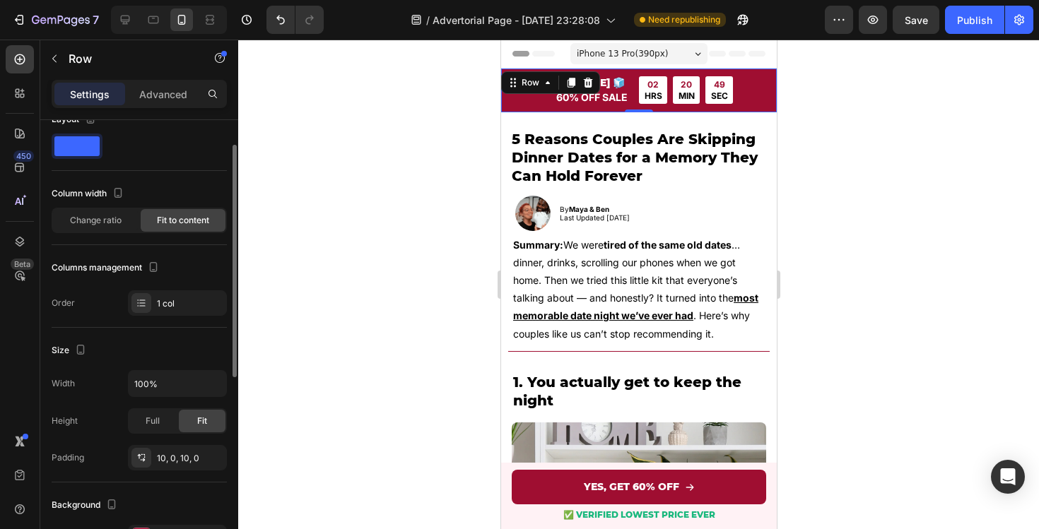
scroll to position [0, 0]
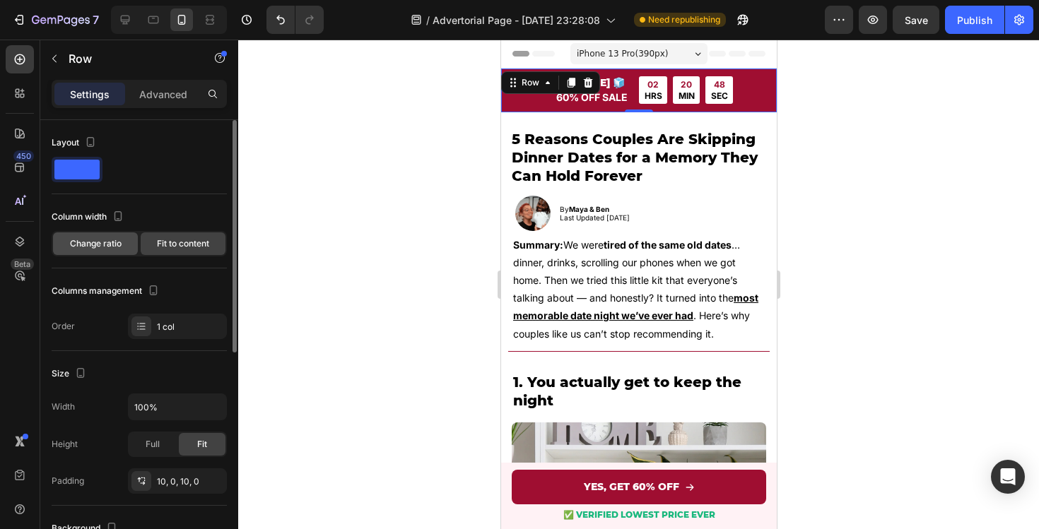
click at [110, 251] on div "Change ratio" at bounding box center [95, 243] width 85 height 23
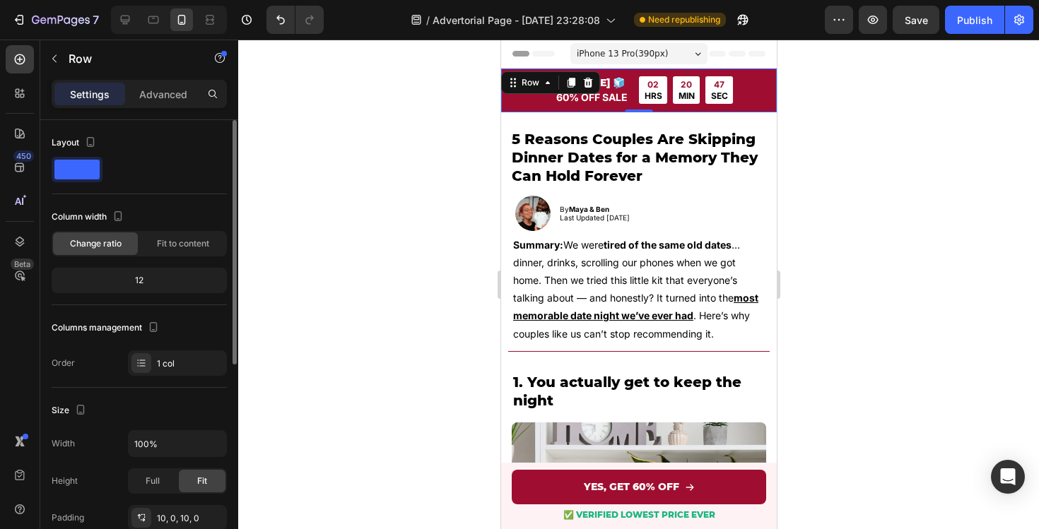
click at [143, 283] on div "12" at bounding box center [139, 281] width 170 height 20
click at [167, 247] on span "Fit to content" at bounding box center [183, 243] width 52 height 13
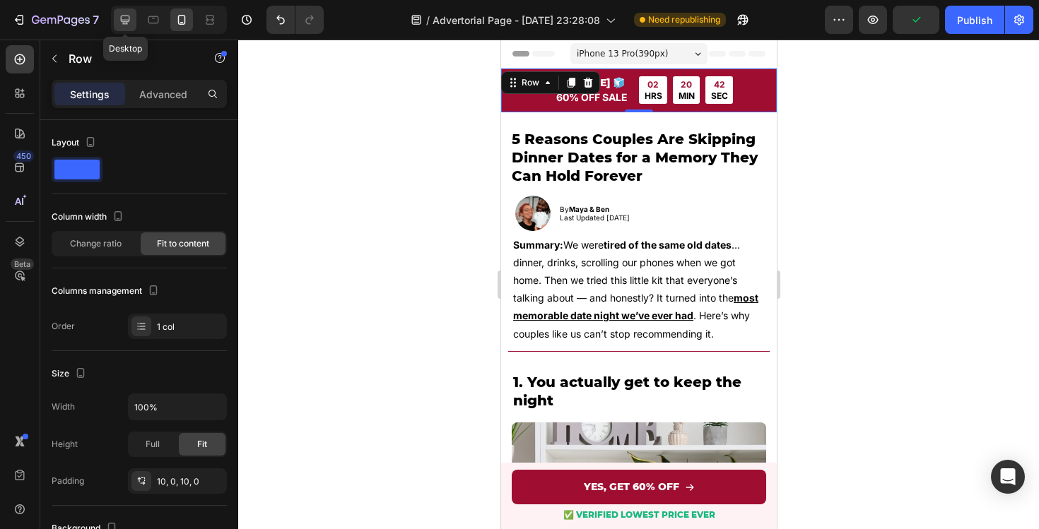
click at [129, 23] on icon at bounding box center [125, 20] width 14 height 14
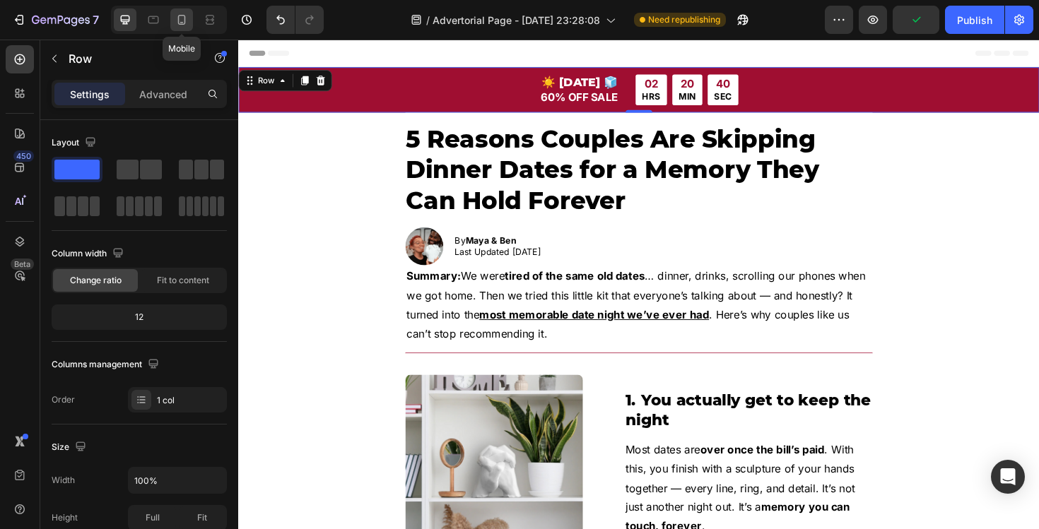
click at [187, 23] on icon at bounding box center [182, 20] width 14 height 14
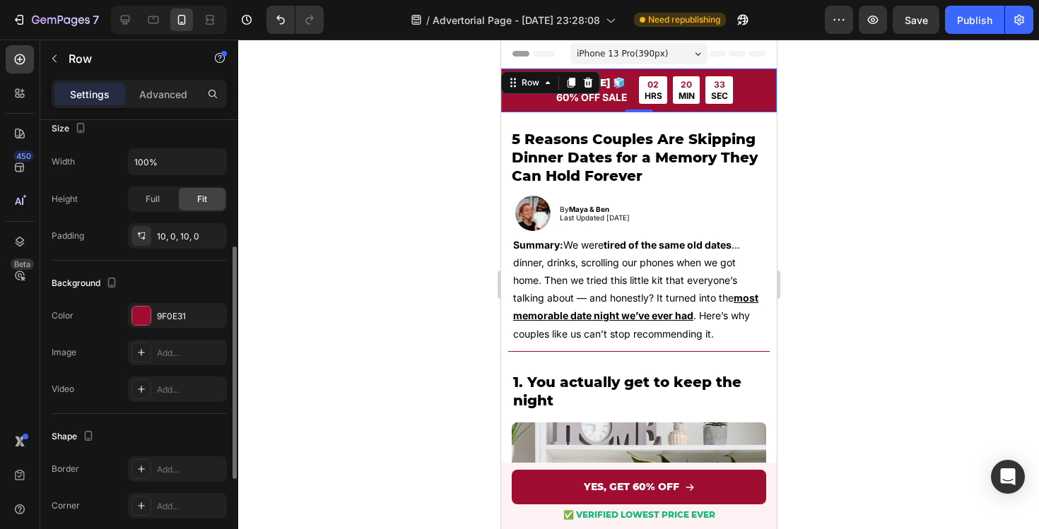
scroll to position [172, 0]
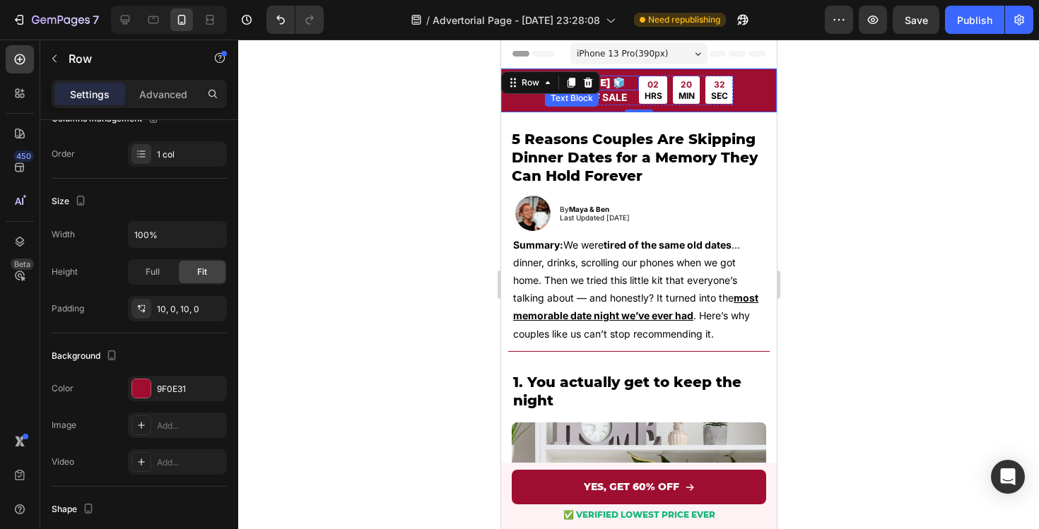
click at [629, 85] on p "☀️ [DATE] 🧊" at bounding box center [591, 83] width 91 height 12
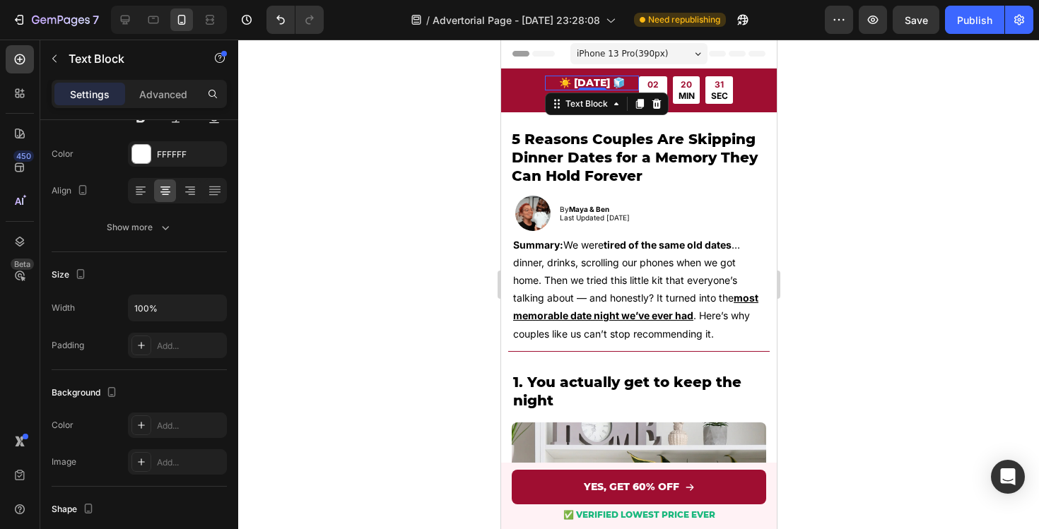
scroll to position [0, 0]
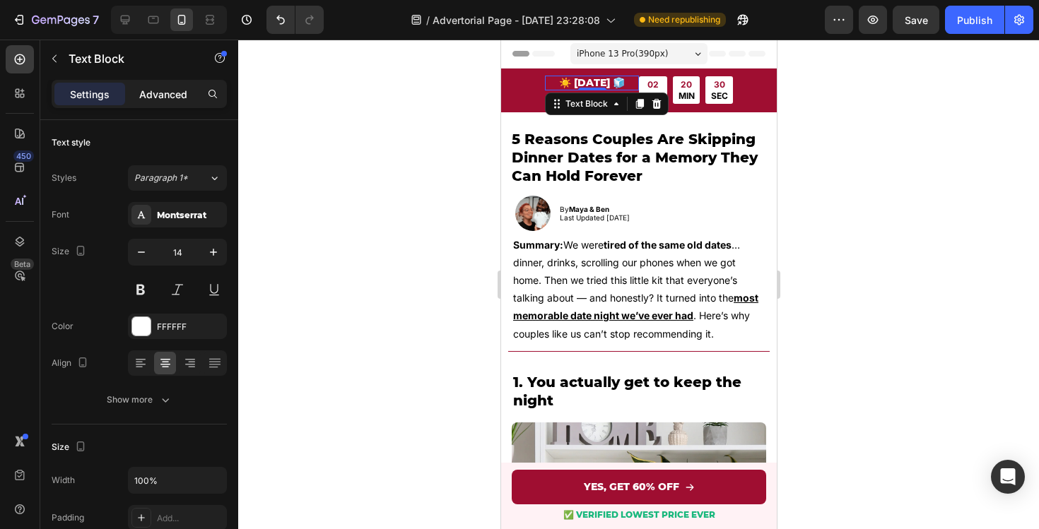
click at [170, 103] on div "Advanced" at bounding box center [163, 94] width 71 height 23
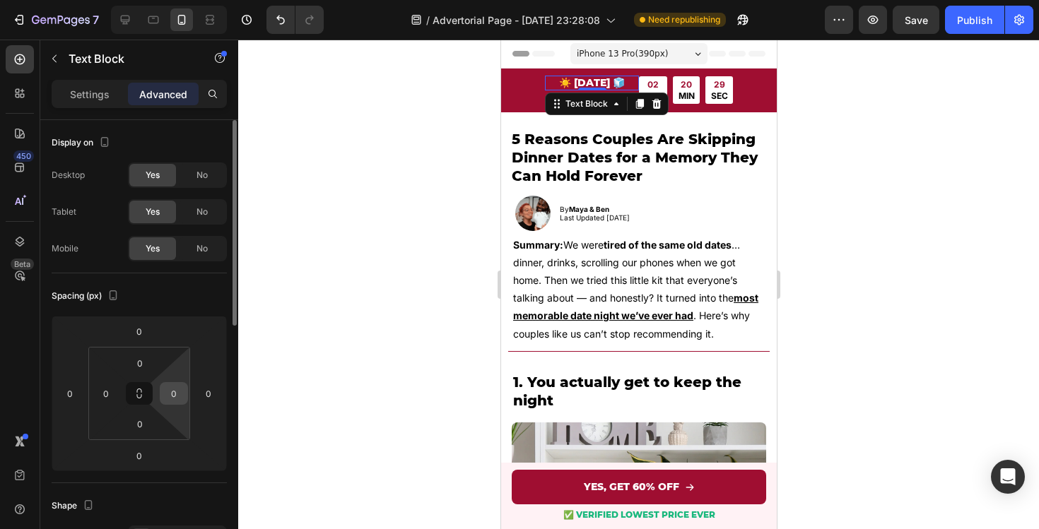
click at [177, 396] on input "0" at bounding box center [173, 393] width 21 height 21
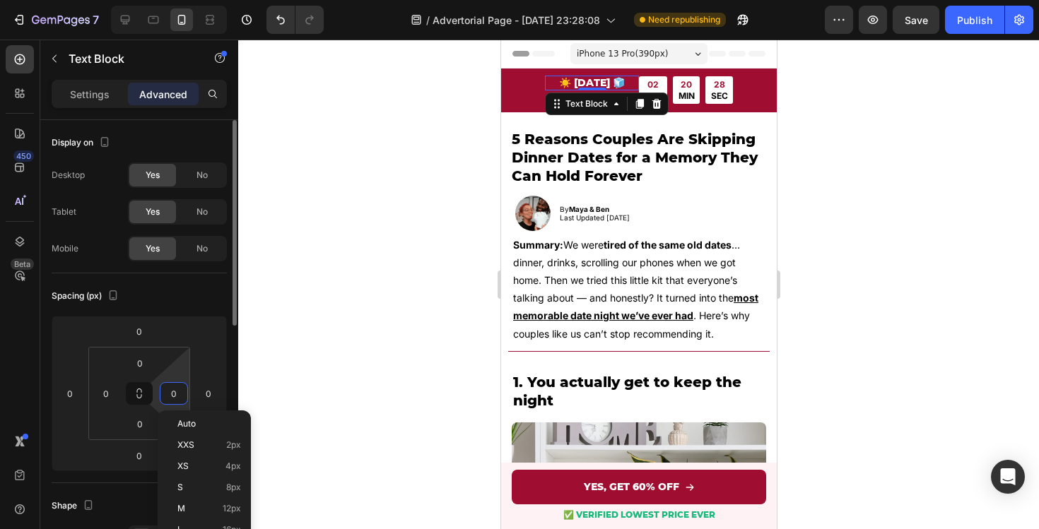
type input "5"
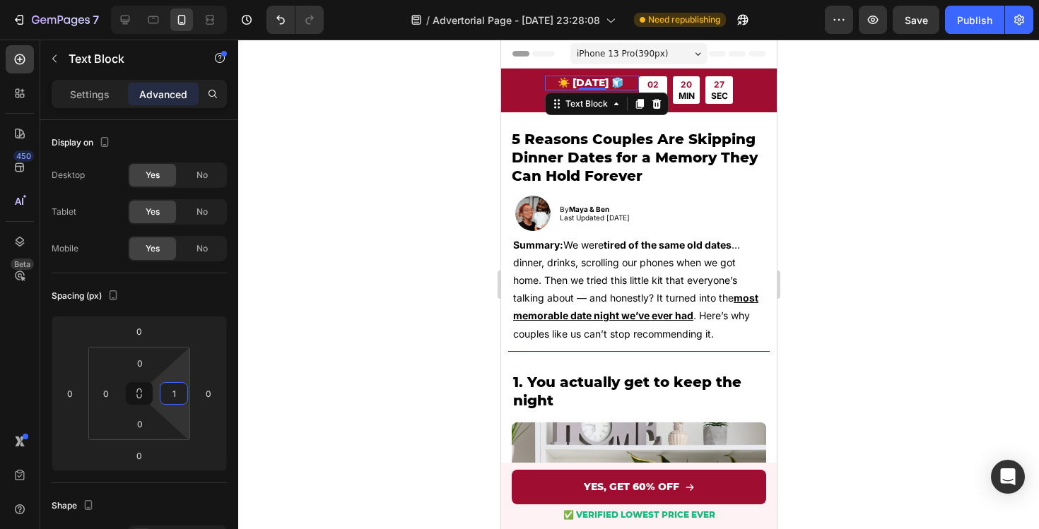
type input "10"
click at [671, 83] on div "02 HRS 20 MIN 24 SEC" at bounding box center [685, 90] width 94 height 28
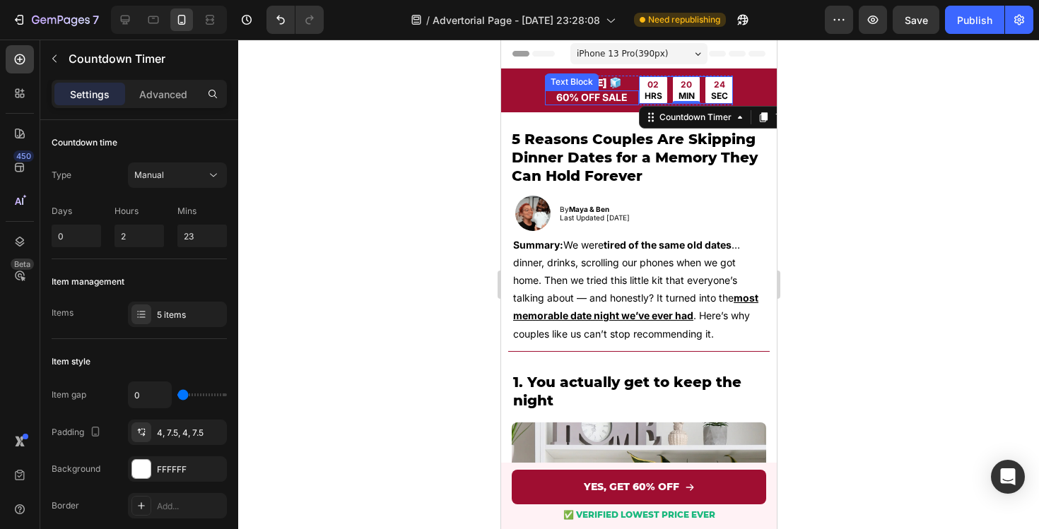
click at [618, 96] on strong "60% OFF SALE" at bounding box center [590, 97] width 71 height 12
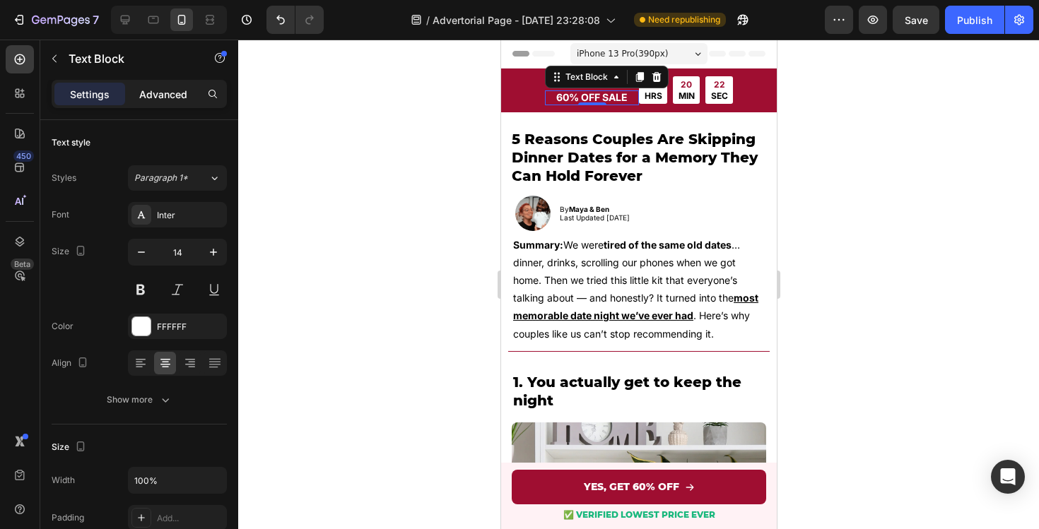
click at [156, 89] on p "Advanced" at bounding box center [163, 94] width 48 height 15
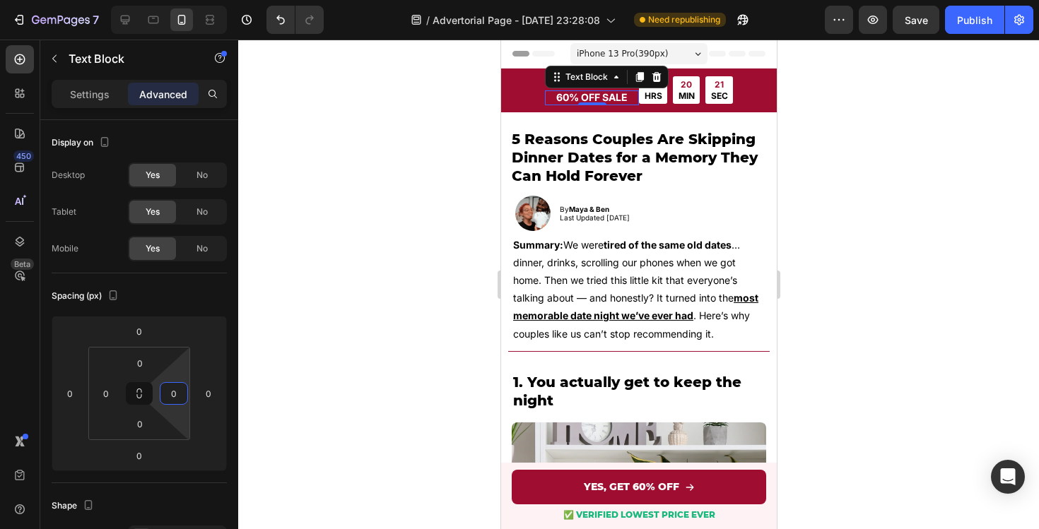
click at [172, 0] on html "7 / Advertorial Page - [DATE] 23:28:08 Need republishing Preview Save Publish 4…" at bounding box center [519, 0] width 1039 height 0
type input "10"
click at [696, 90] on div "20 MIN" at bounding box center [685, 90] width 27 height 28
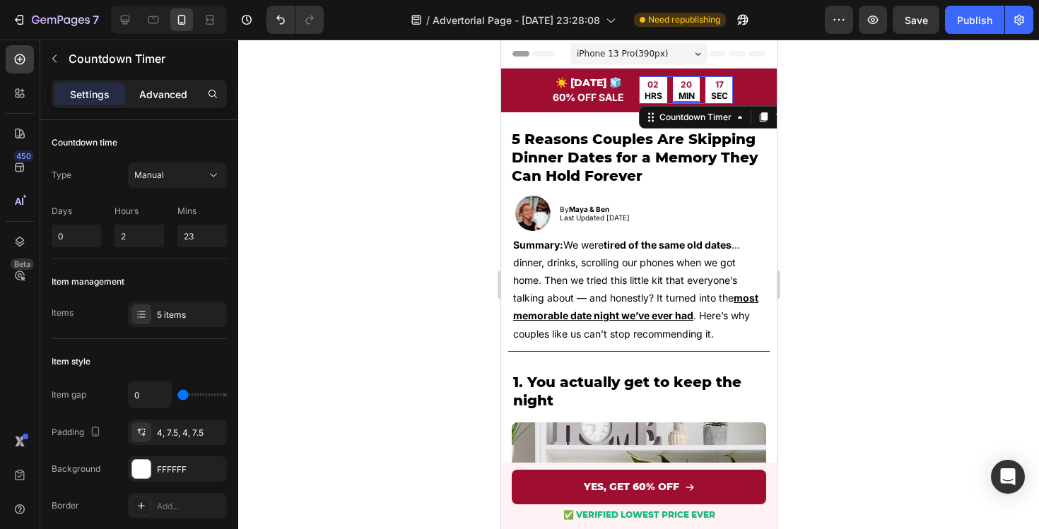
click at [158, 102] on div "Advanced" at bounding box center [163, 94] width 71 height 23
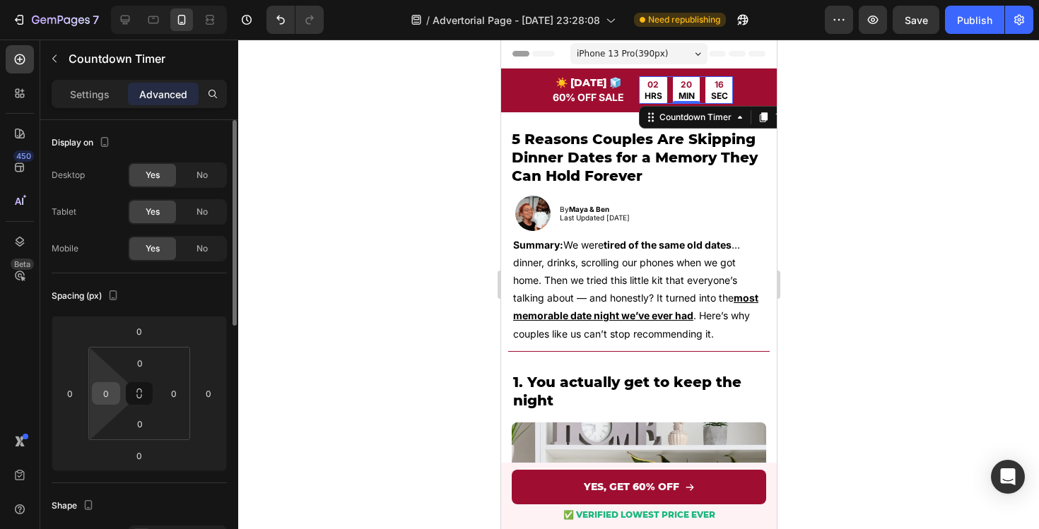
click at [112, 401] on input "0" at bounding box center [105, 393] width 21 height 21
type input "10"
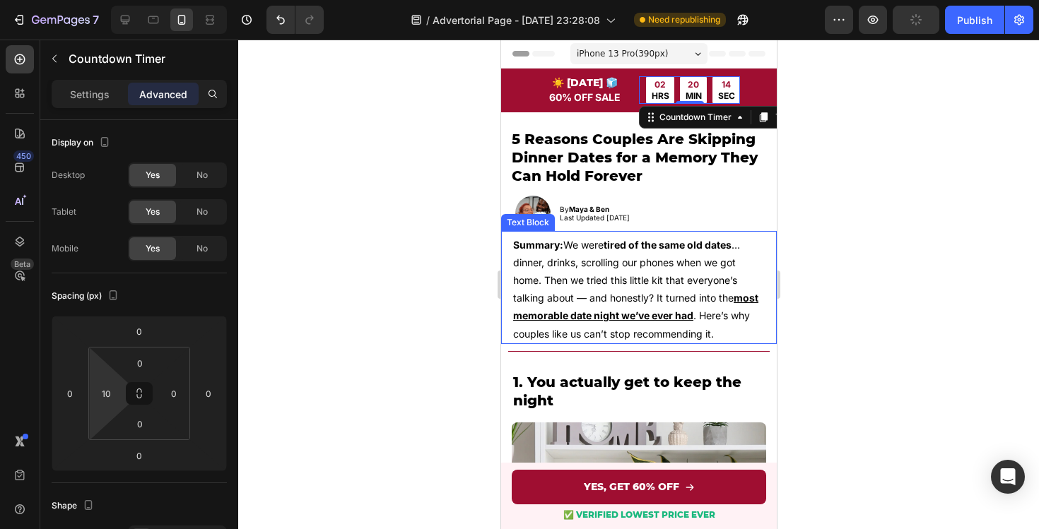
click at [842, 293] on div at bounding box center [638, 285] width 801 height 490
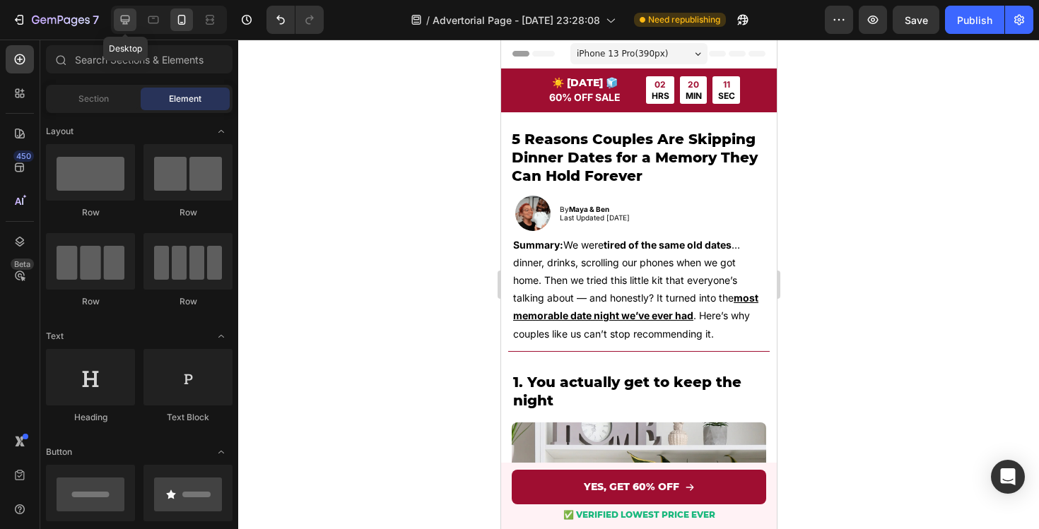
click at [118, 25] on icon at bounding box center [125, 20] width 14 height 14
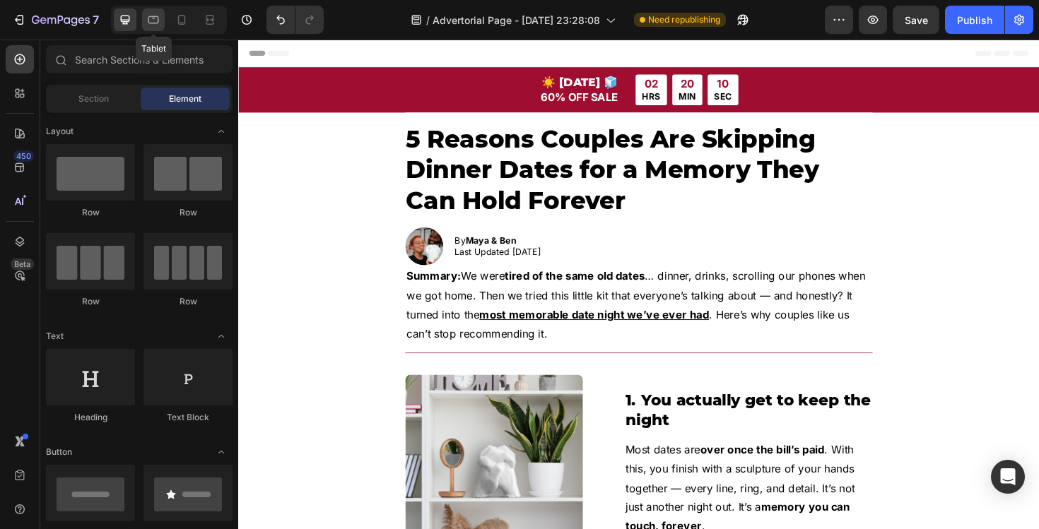
click at [144, 22] on div at bounding box center [153, 19] width 23 height 23
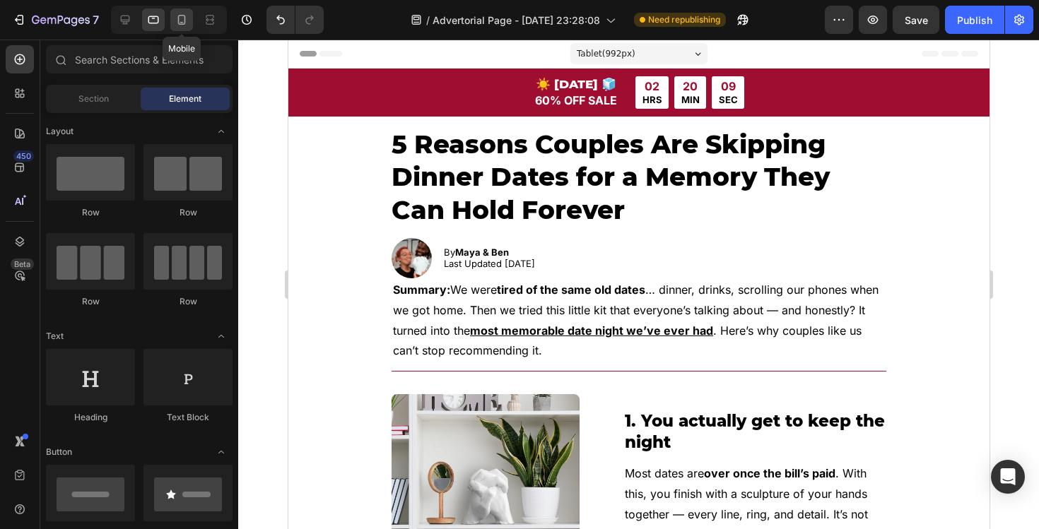
click at [187, 22] on icon at bounding box center [182, 20] width 14 height 14
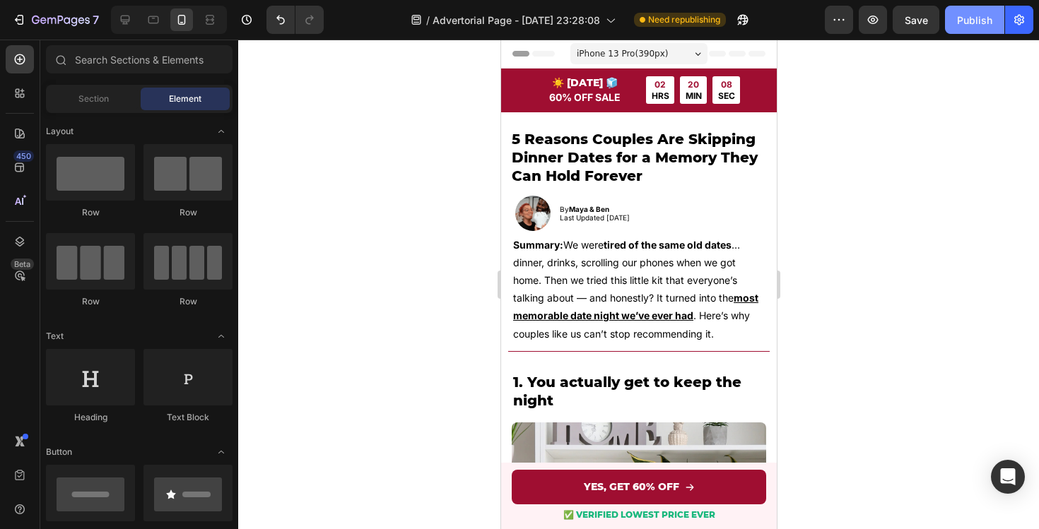
click at [977, 25] on div "Publish" at bounding box center [974, 20] width 35 height 15
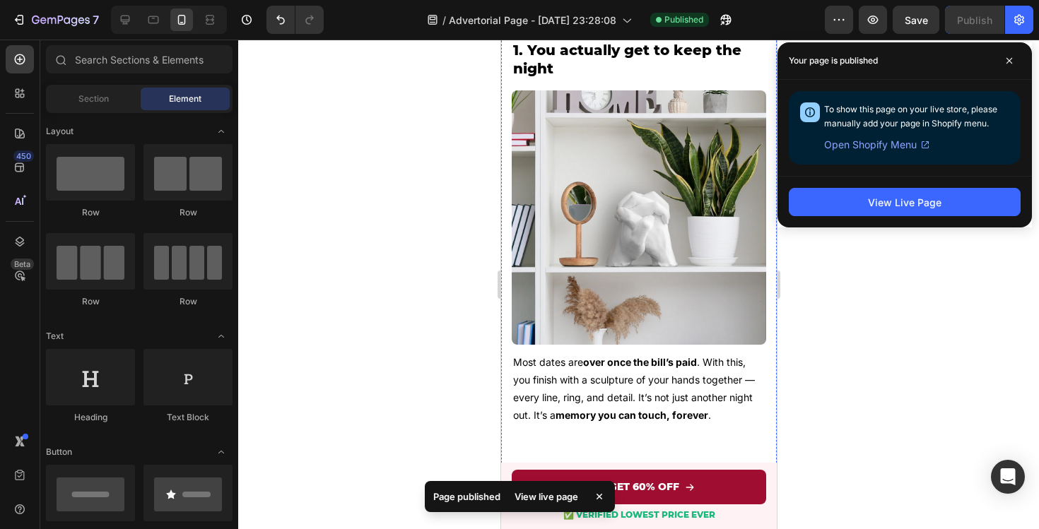
scroll to position [335, 0]
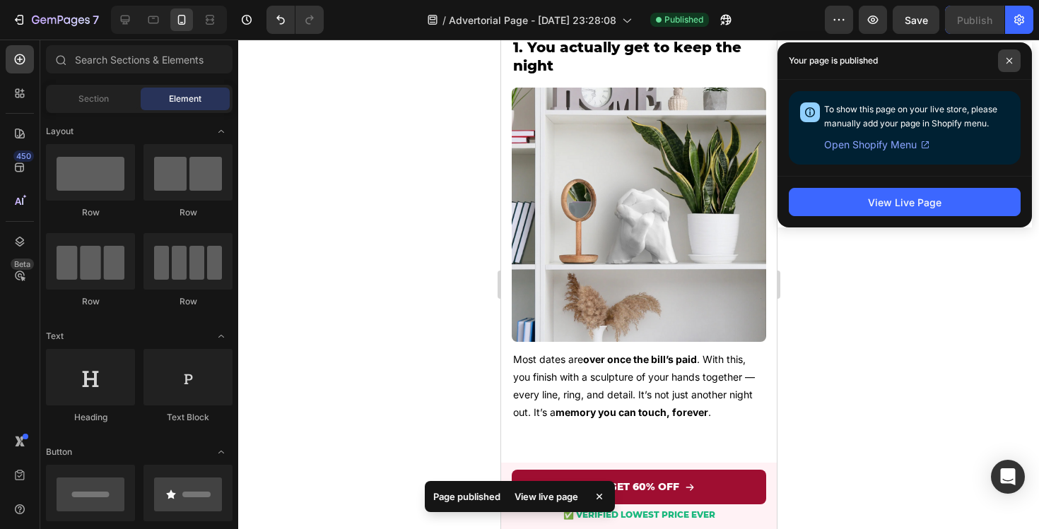
click at [1013, 59] on span at bounding box center [1009, 60] width 23 height 23
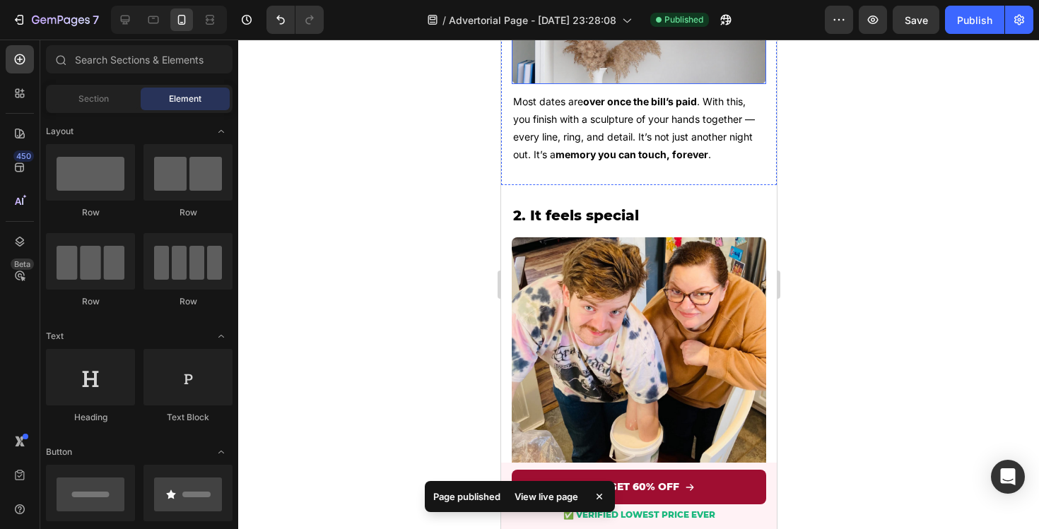
scroll to position [629, 0]
